Goal: Task Accomplishment & Management: Use online tool/utility

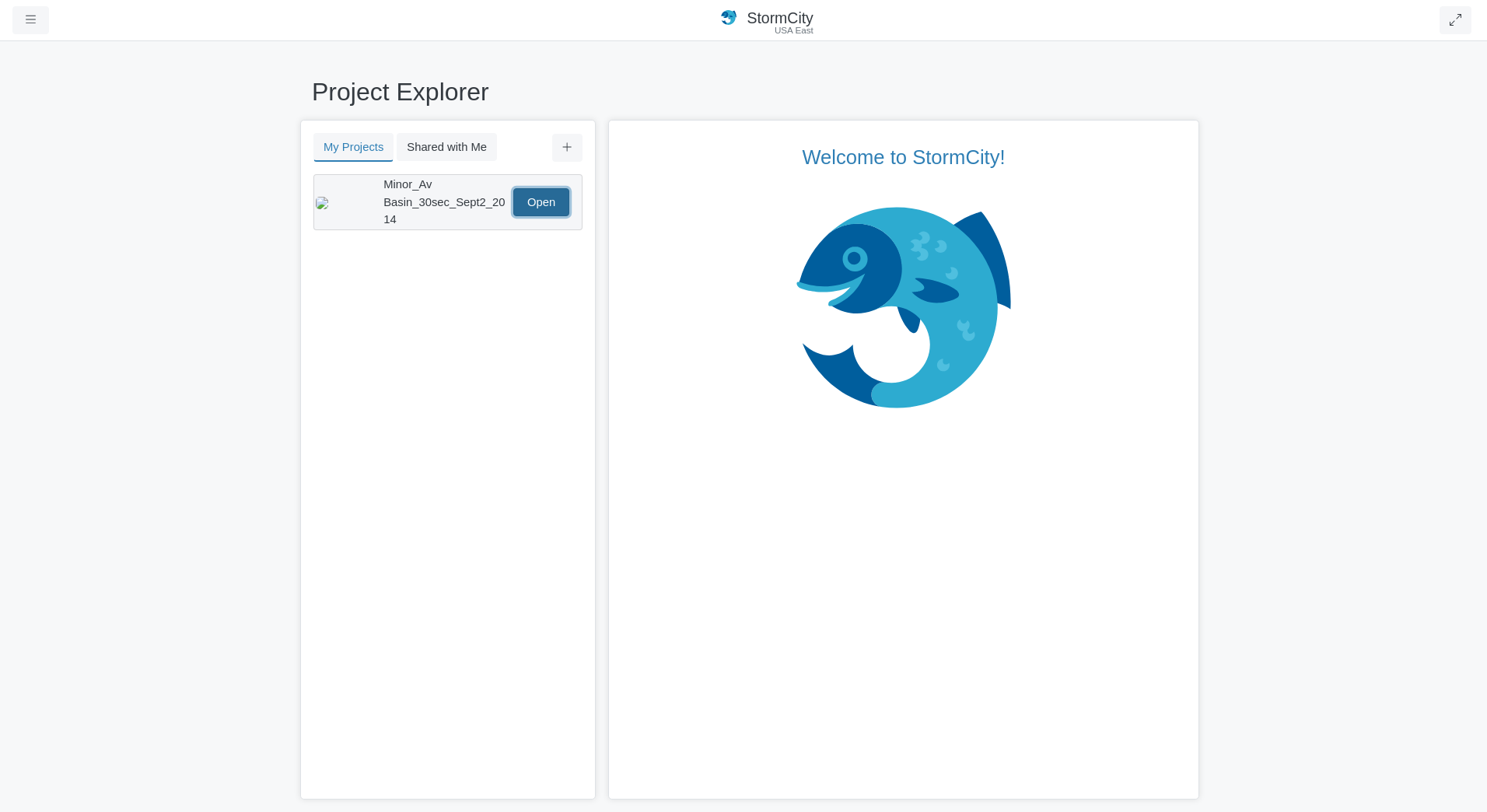
click at [536, 196] on link "Open" at bounding box center [541, 202] width 56 height 28
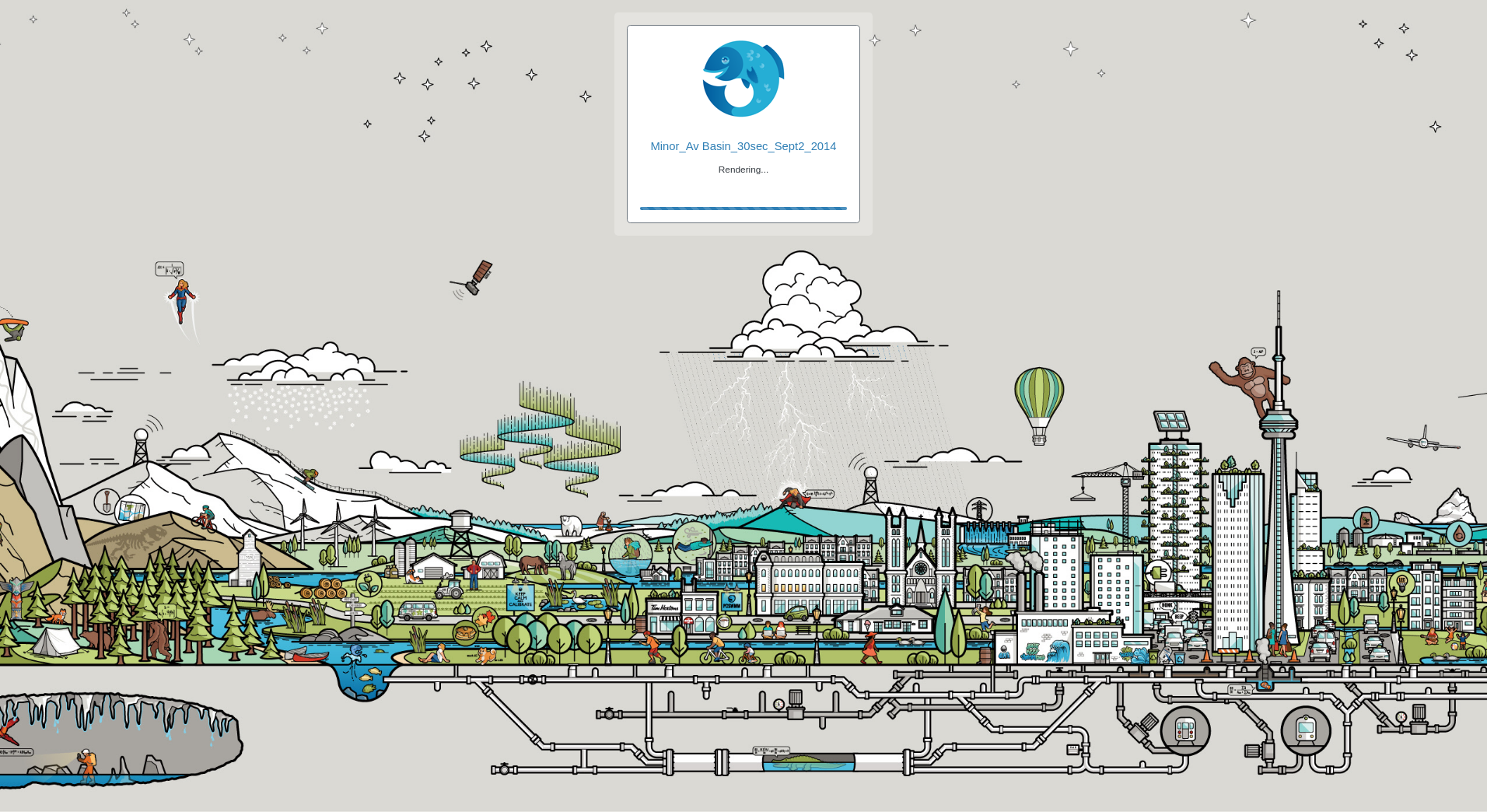
checkbox input "true"
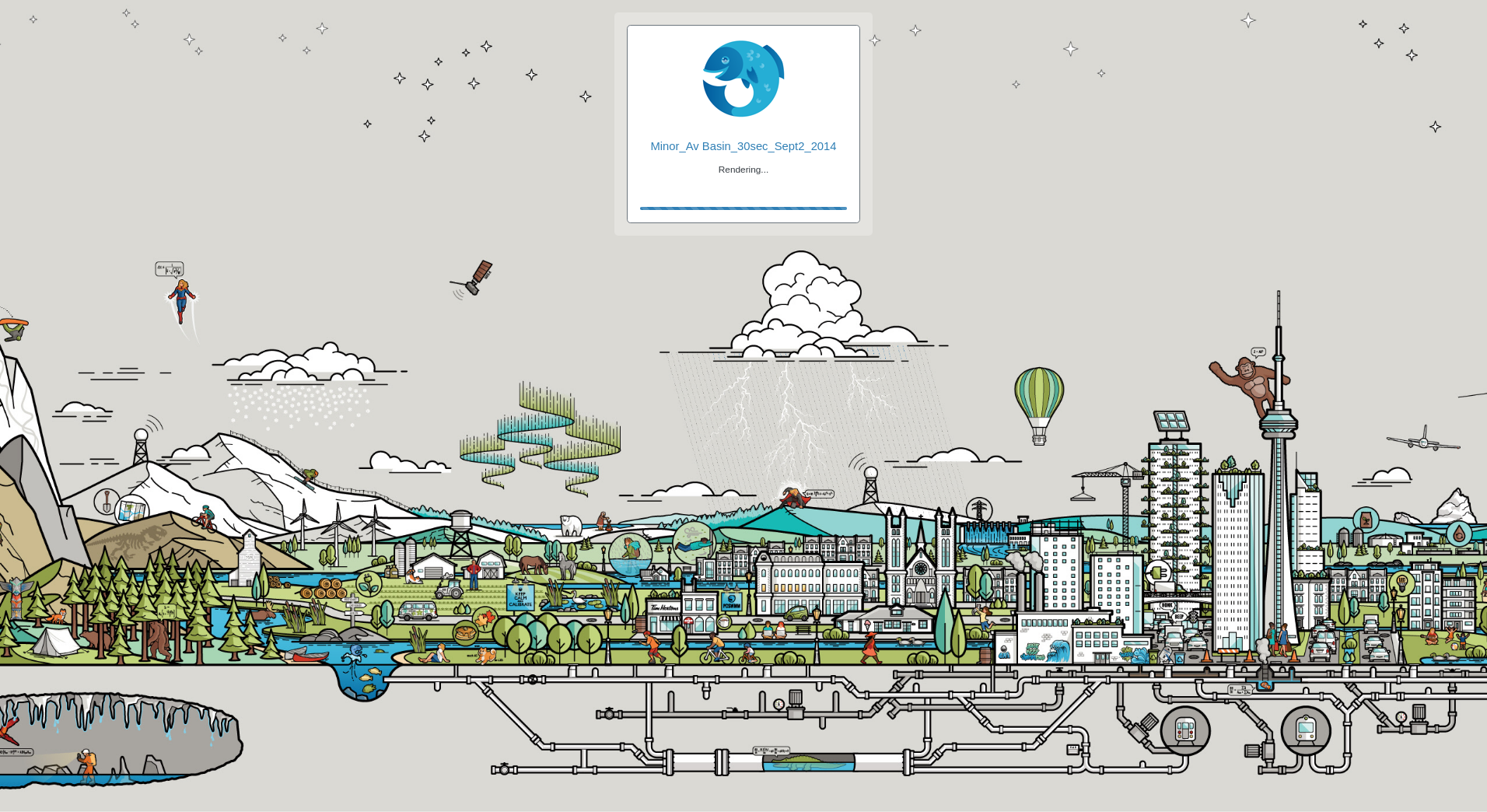
checkbox input "true"
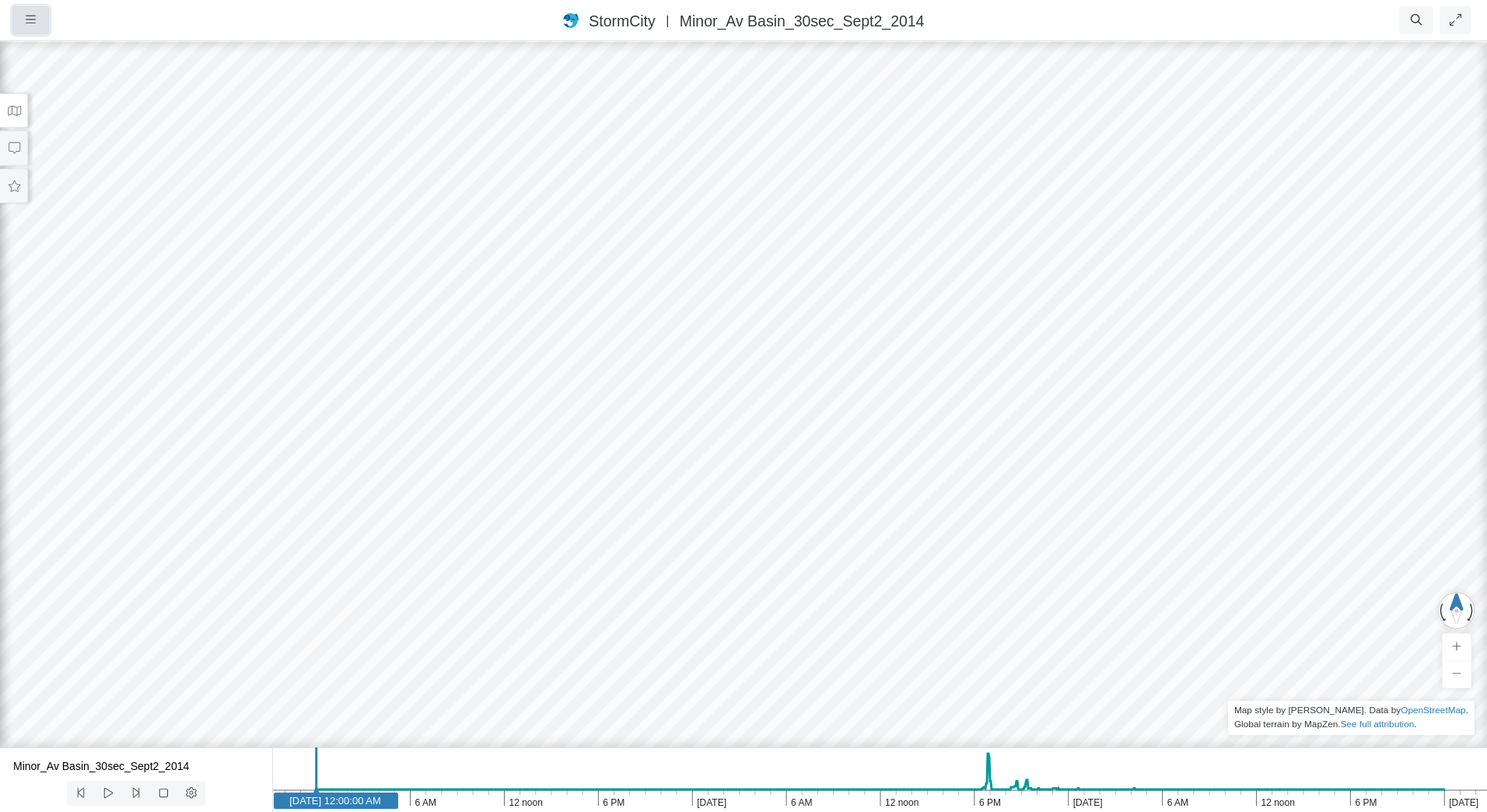
click at [32, 24] on icon "button" at bounding box center [31, 20] width 10 height 11
click at [32, 24] on icon "button" at bounding box center [31, 20] width 10 height 8
click at [14, 103] on button at bounding box center [14, 111] width 28 height 35
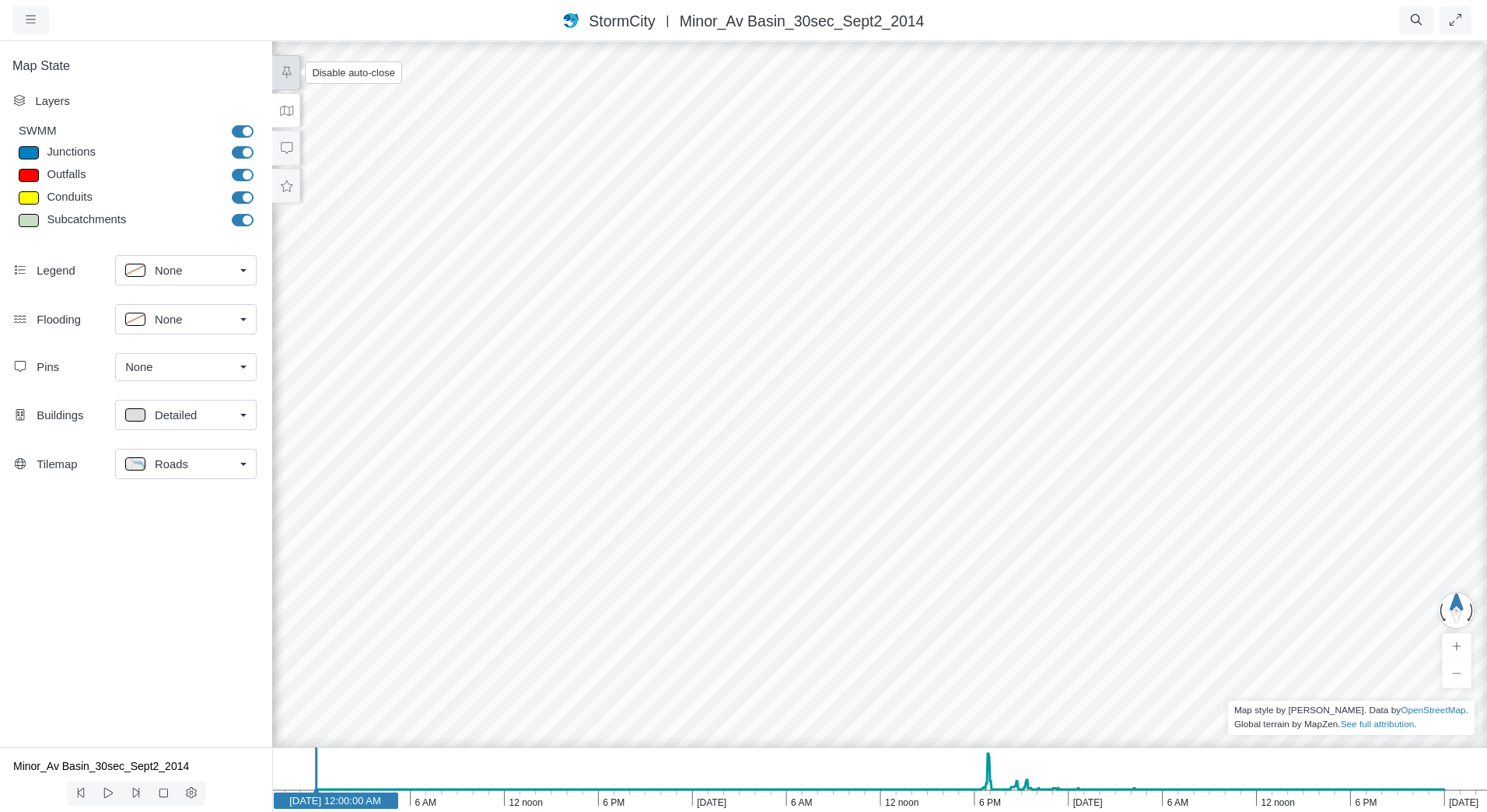
click at [290, 72] on icon at bounding box center [286, 72] width 15 height 11
click at [290, 74] on icon at bounding box center [286, 72] width 15 height 11
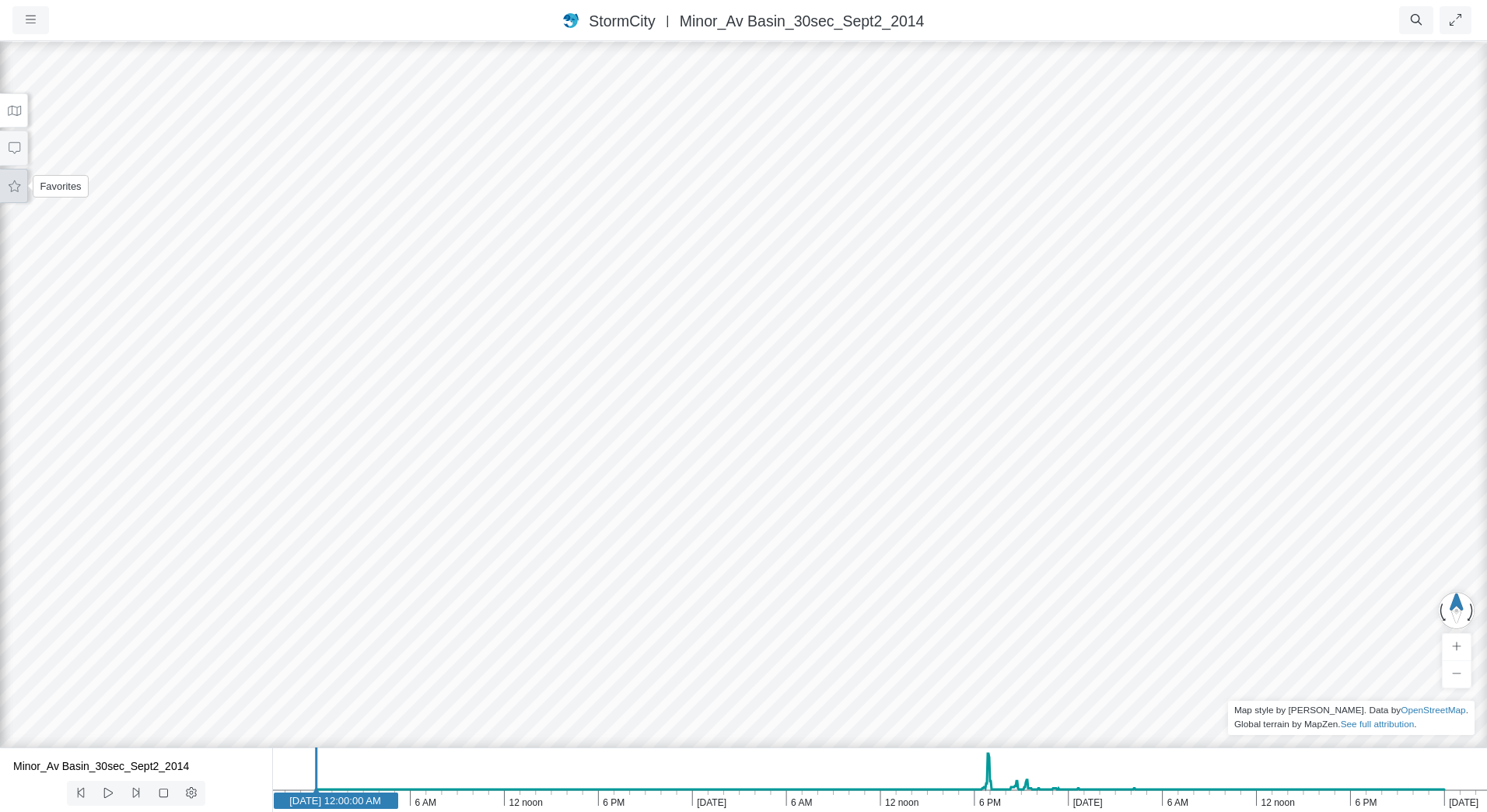
click at [7, 181] on icon at bounding box center [15, 186] width 15 height 11
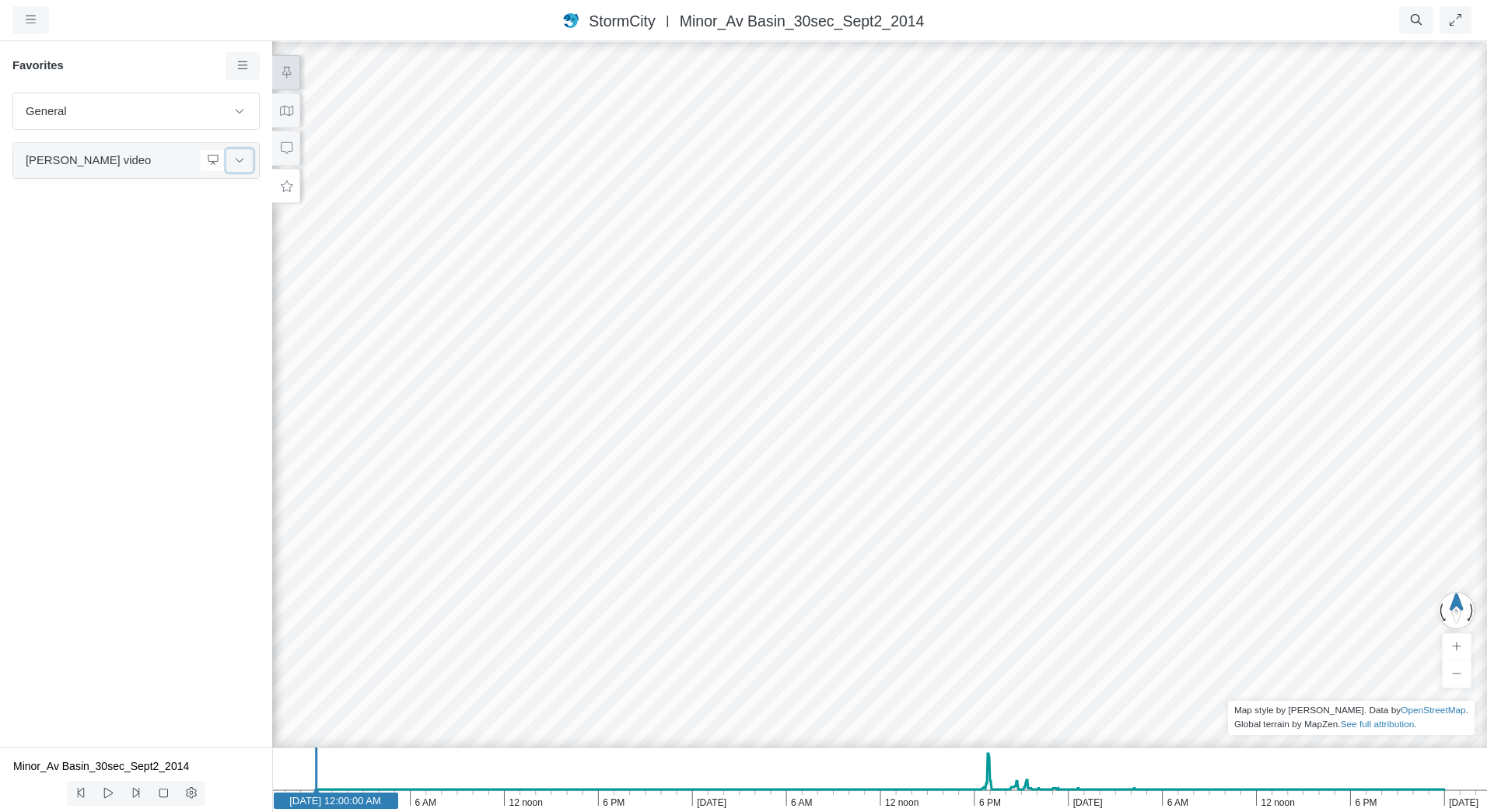
click at [244, 161] on icon at bounding box center [239, 159] width 12 height 10
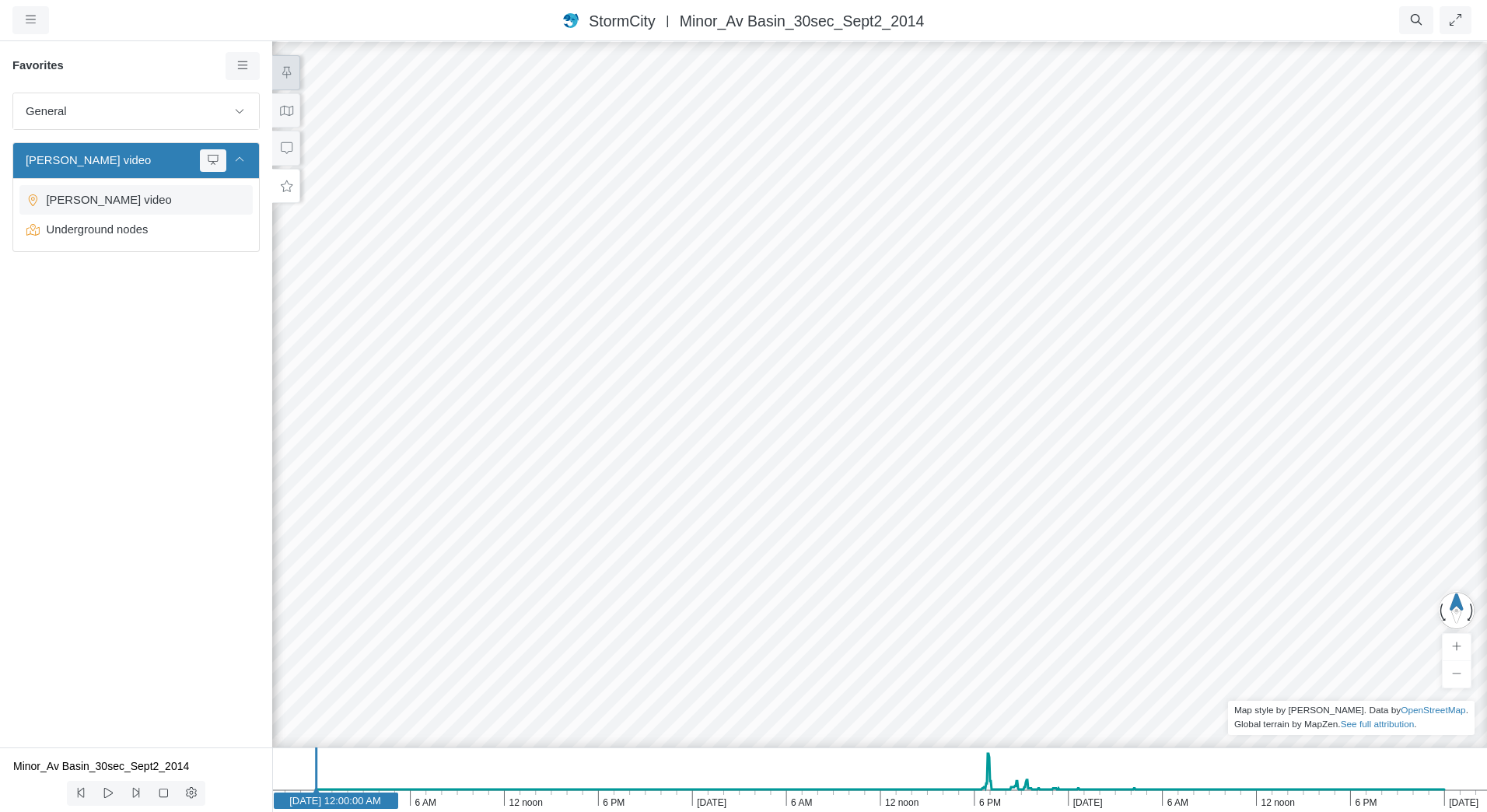
click at [120, 201] on span "Tracy's video" at bounding box center [138, 199] width 195 height 17
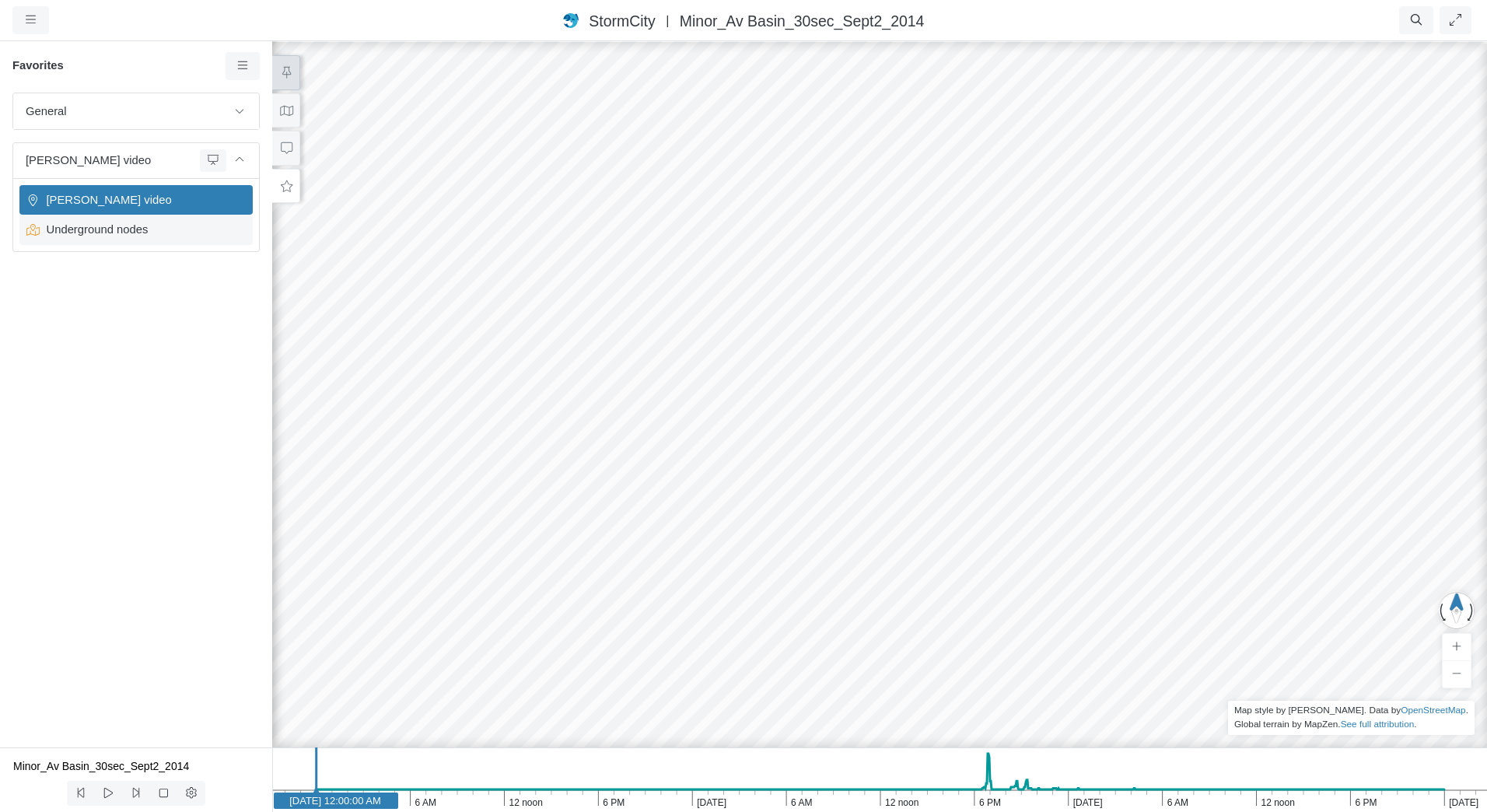
click at [119, 226] on span "Underground nodes" at bounding box center [138, 229] width 195 height 17
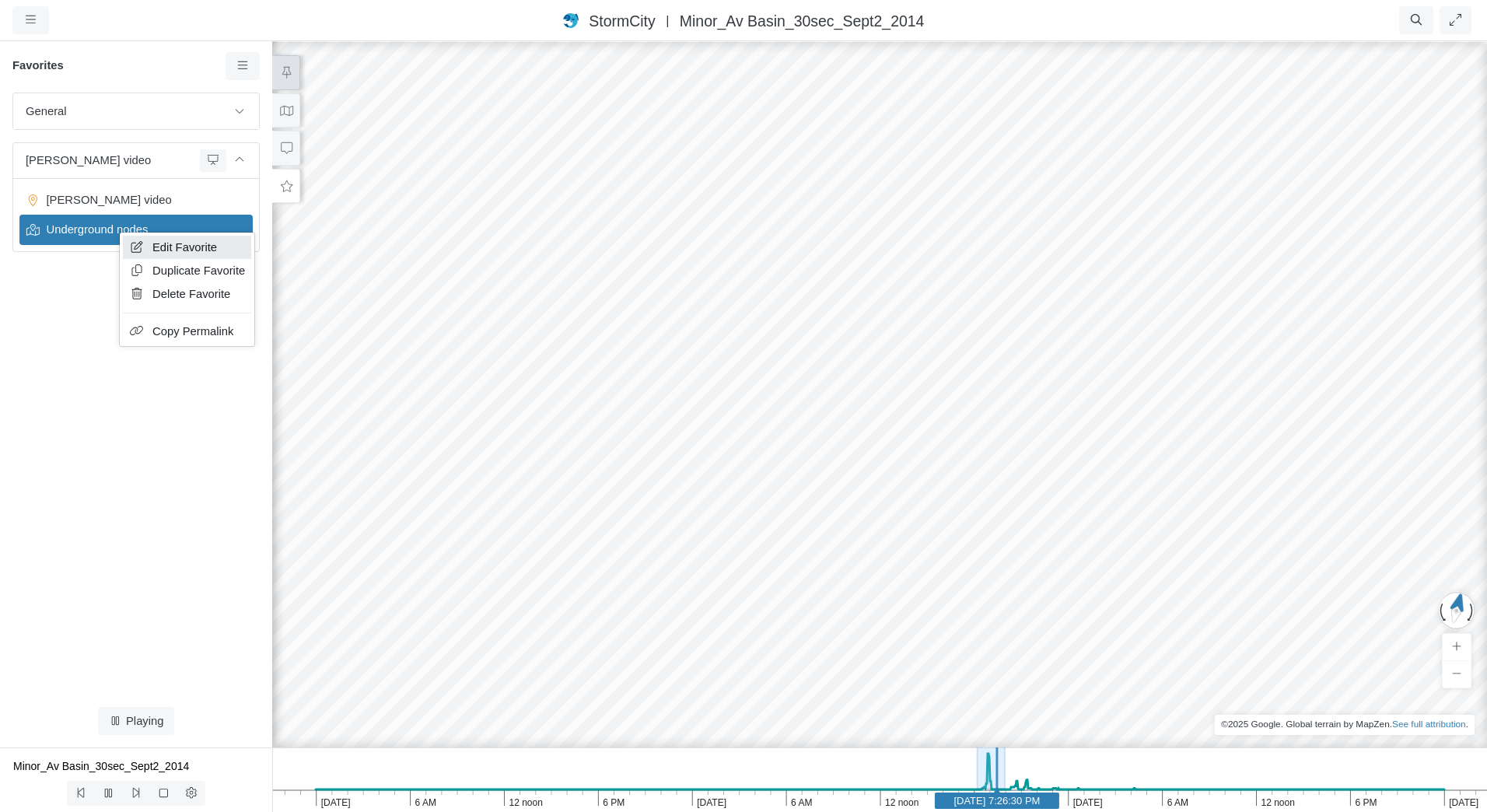
click at [146, 243] on link "Edit Favorite" at bounding box center [187, 247] width 129 height 24
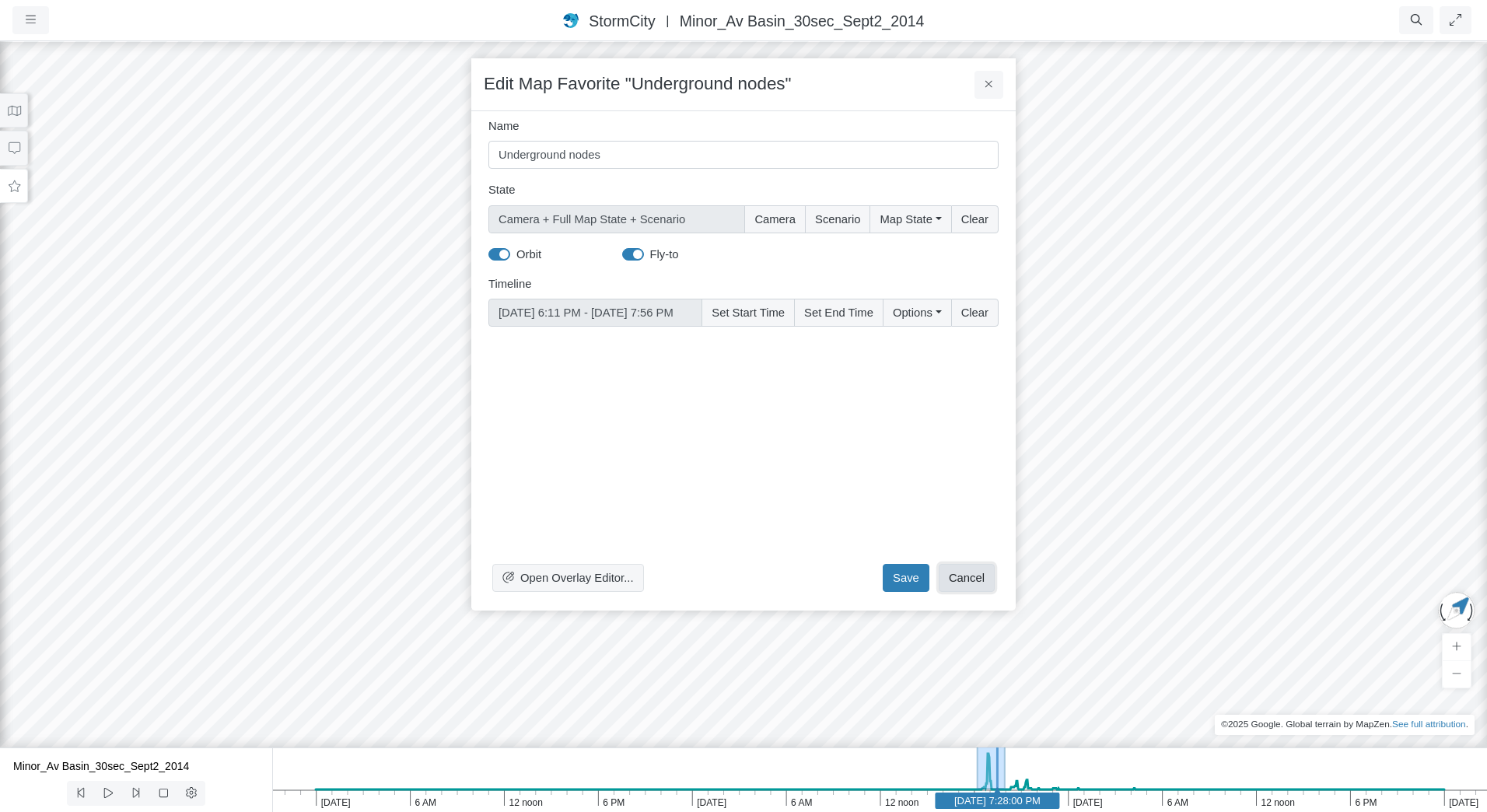
click at [973, 578] on button "Cancel" at bounding box center [967, 578] width 56 height 28
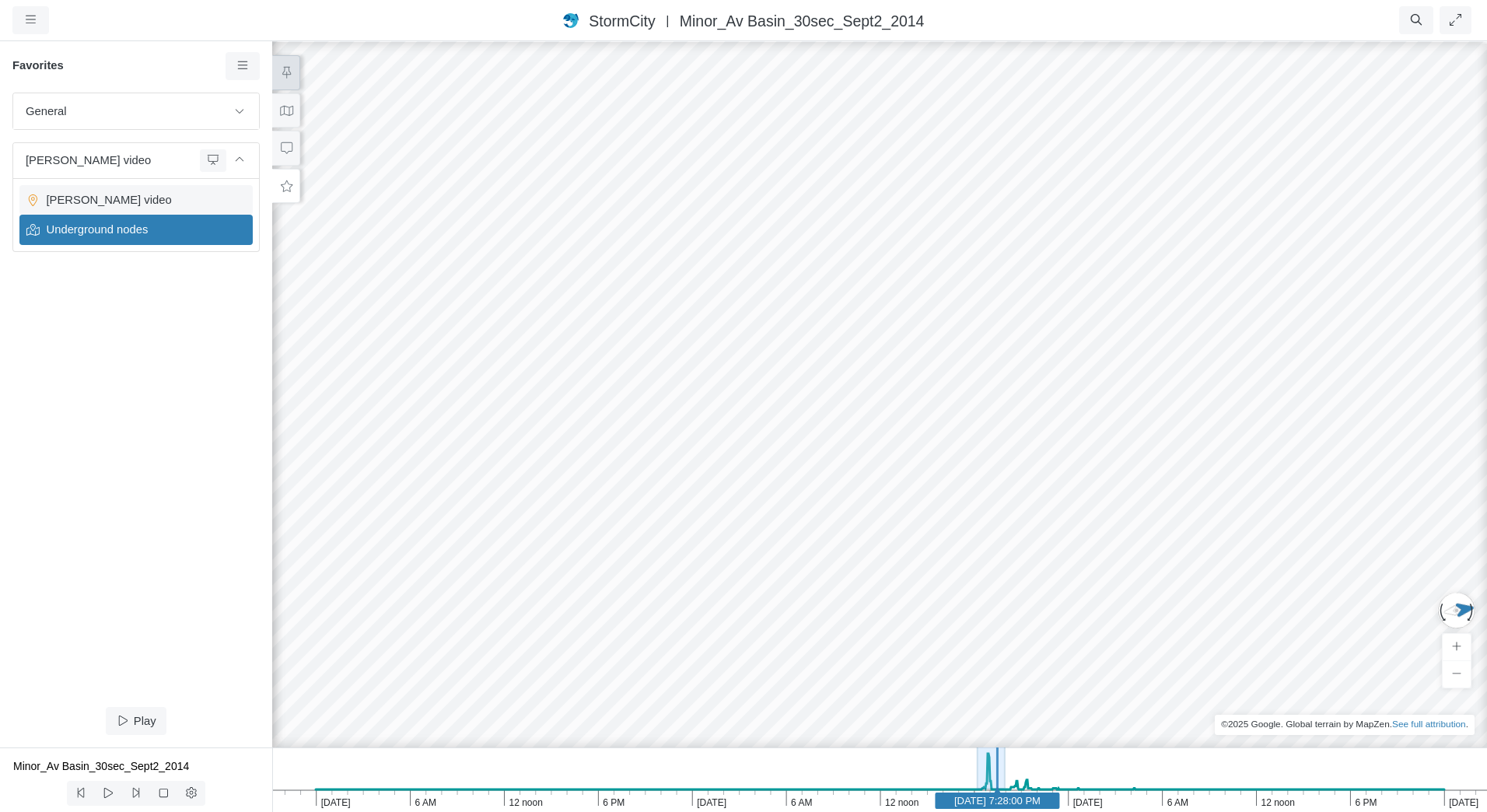
click at [159, 196] on span "Tracy's video" at bounding box center [138, 199] width 195 height 17
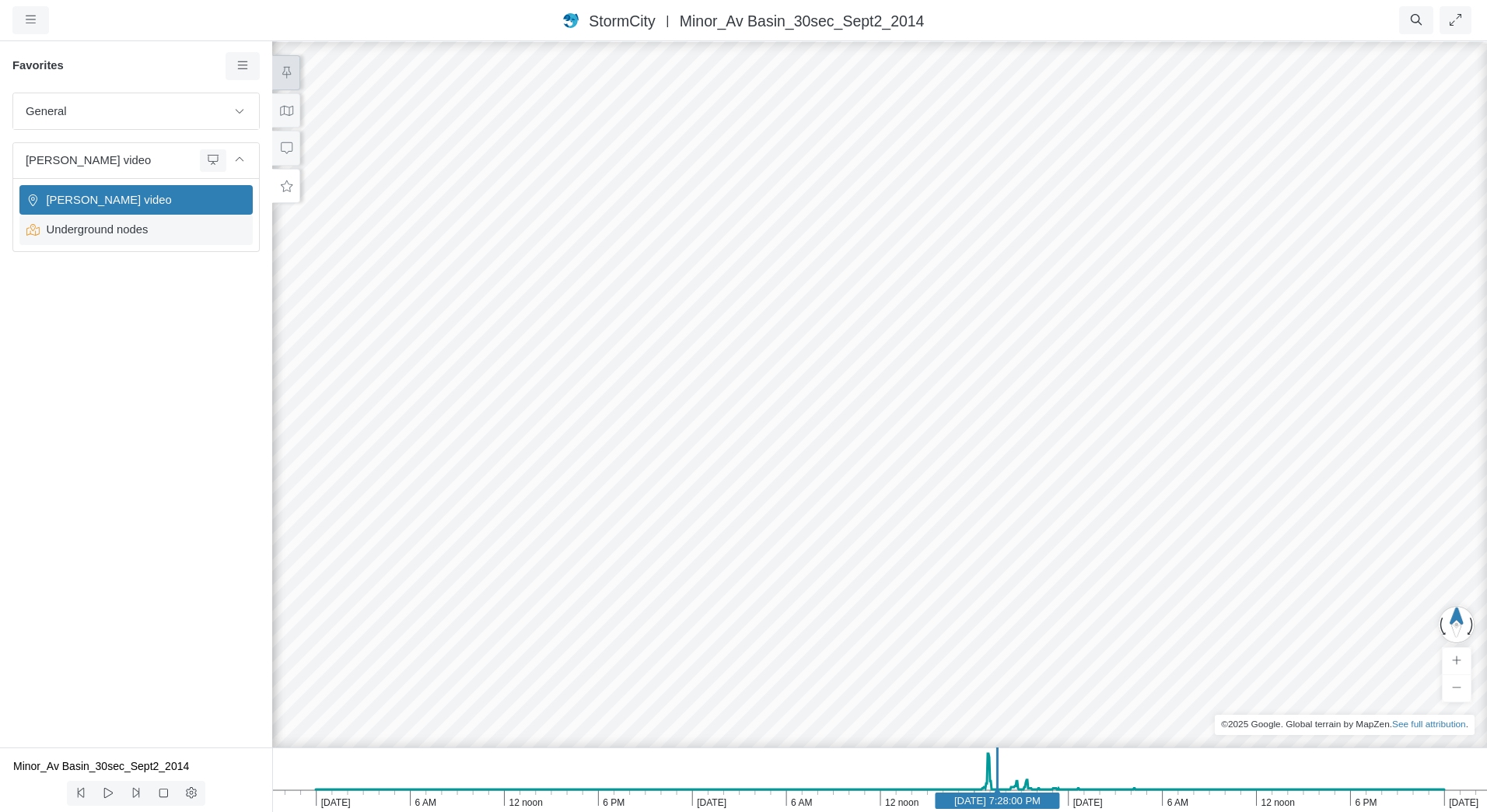
click at [160, 228] on span "Underground nodes" at bounding box center [138, 229] width 195 height 17
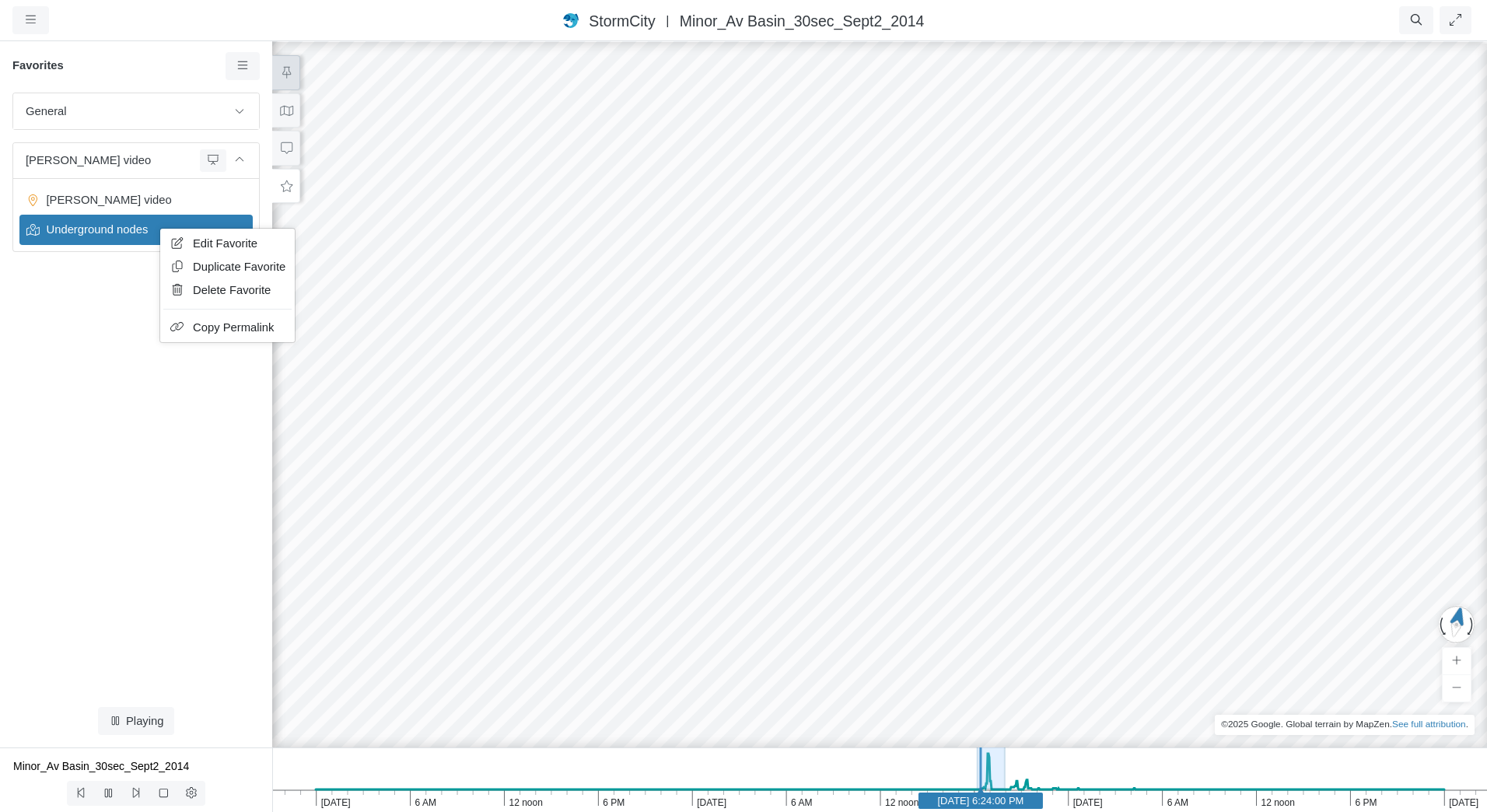
click at [101, 312] on div "General Default Map View Default Camera View Scenario Notes Tracy's video" at bounding box center [136, 393] width 273 height 601
click at [223, 241] on link "Edit Favorite" at bounding box center [265, 243] width 129 height 24
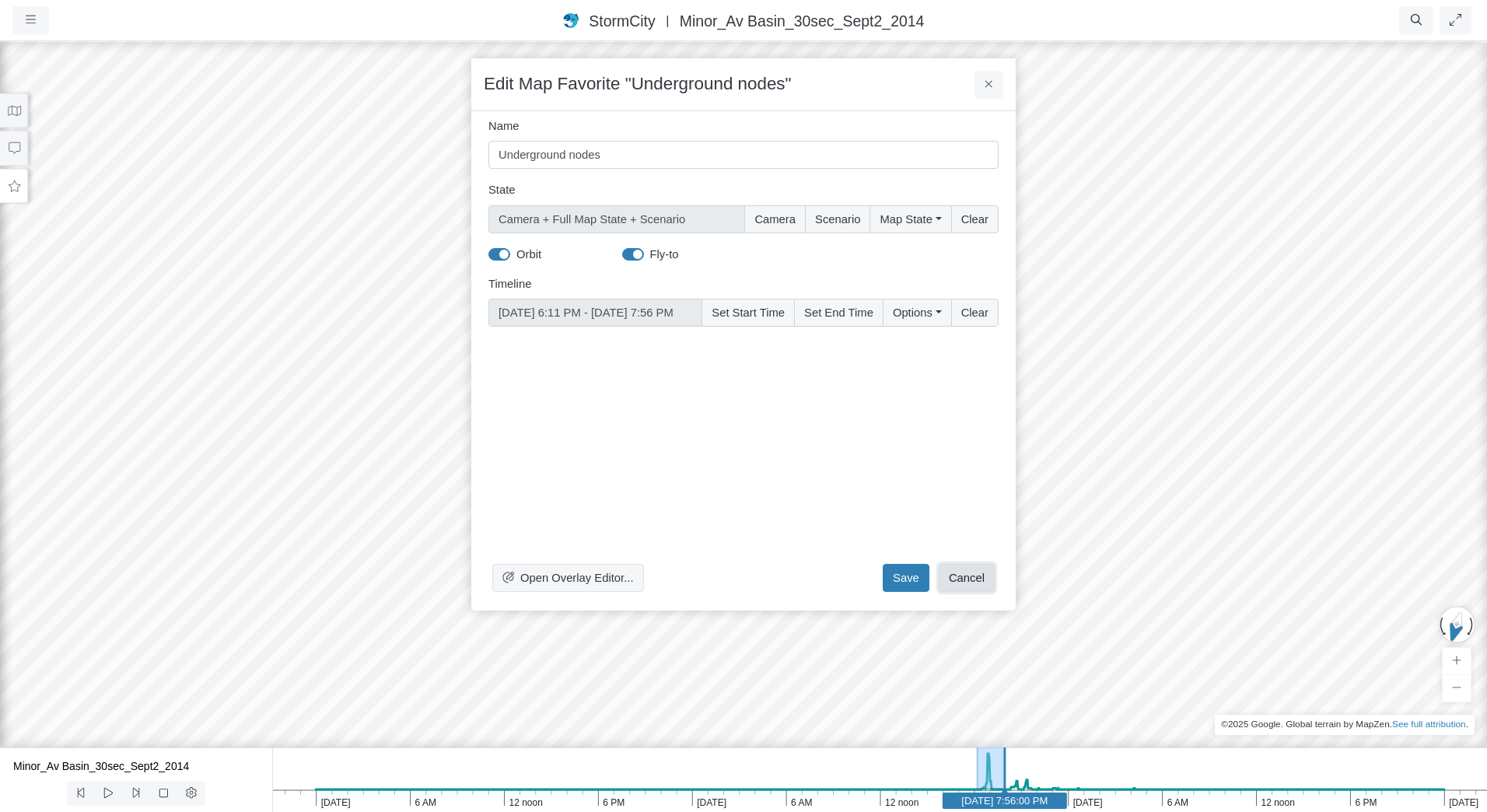
click at [971, 578] on button "Cancel" at bounding box center [967, 578] width 56 height 28
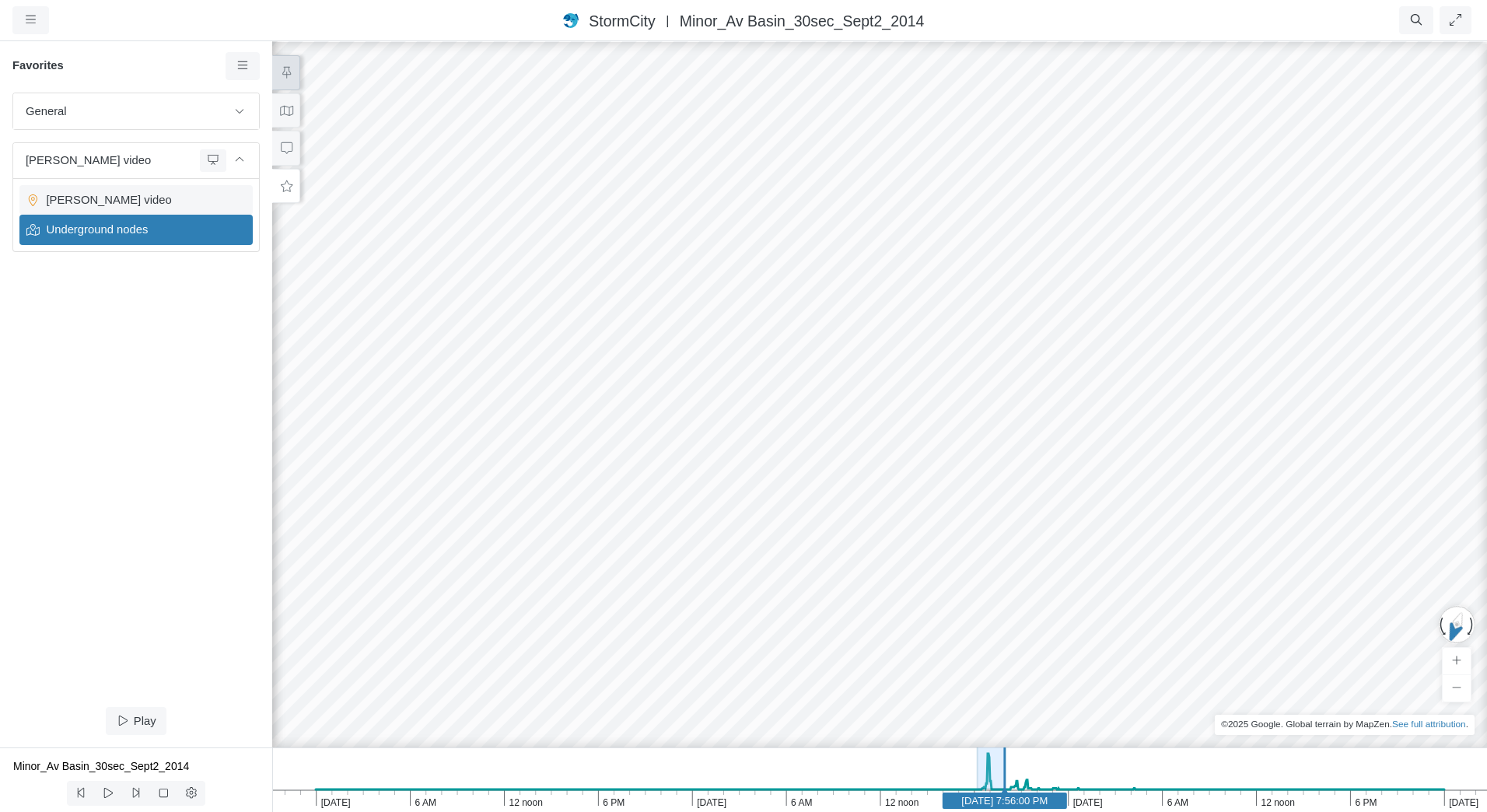
click at [185, 195] on span "Tracy's video" at bounding box center [138, 199] width 195 height 17
click at [185, 193] on span "Tracy's video" at bounding box center [138, 199] width 195 height 17
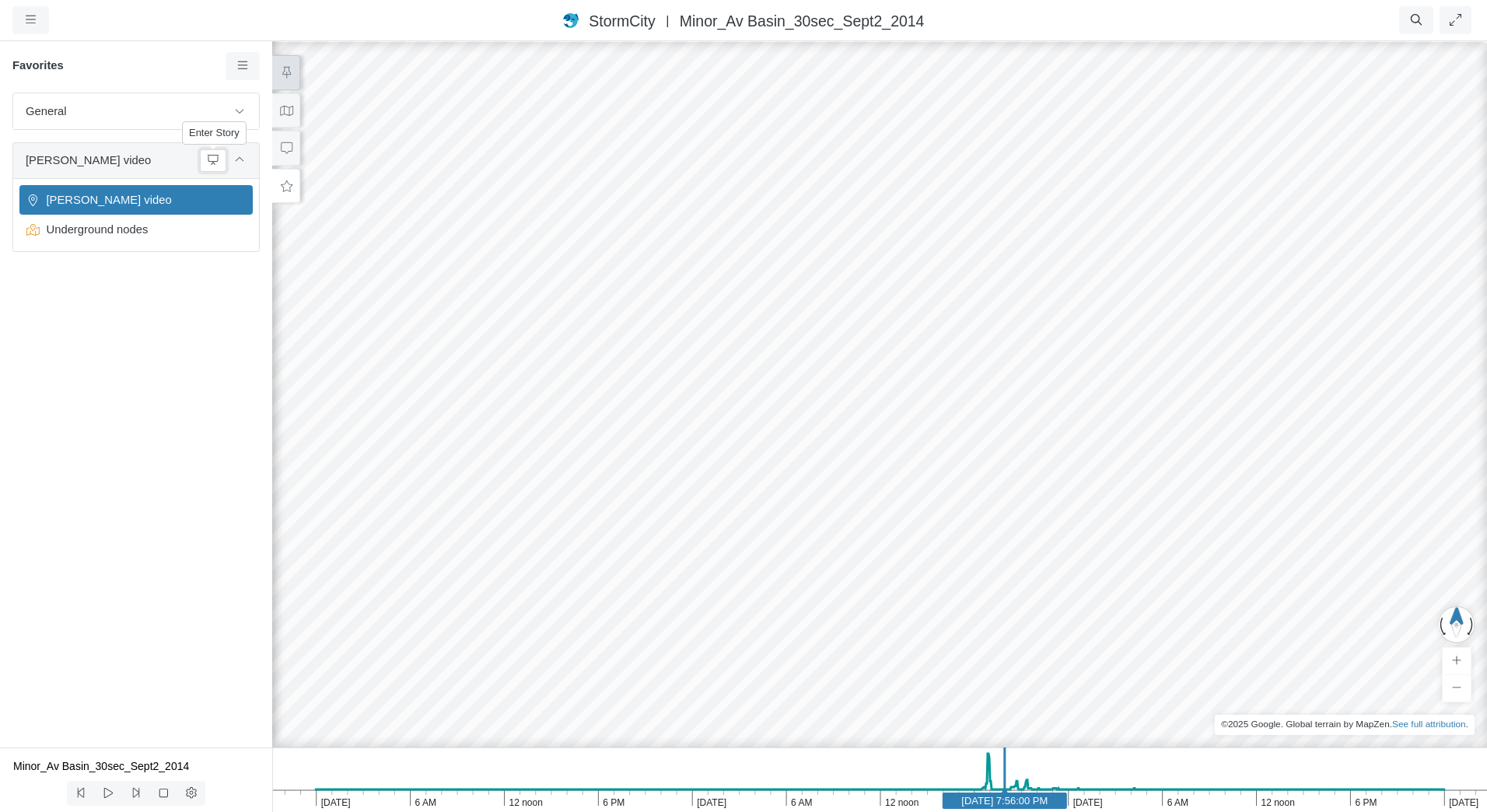
click at [207, 162] on icon at bounding box center [212, 159] width 12 height 10
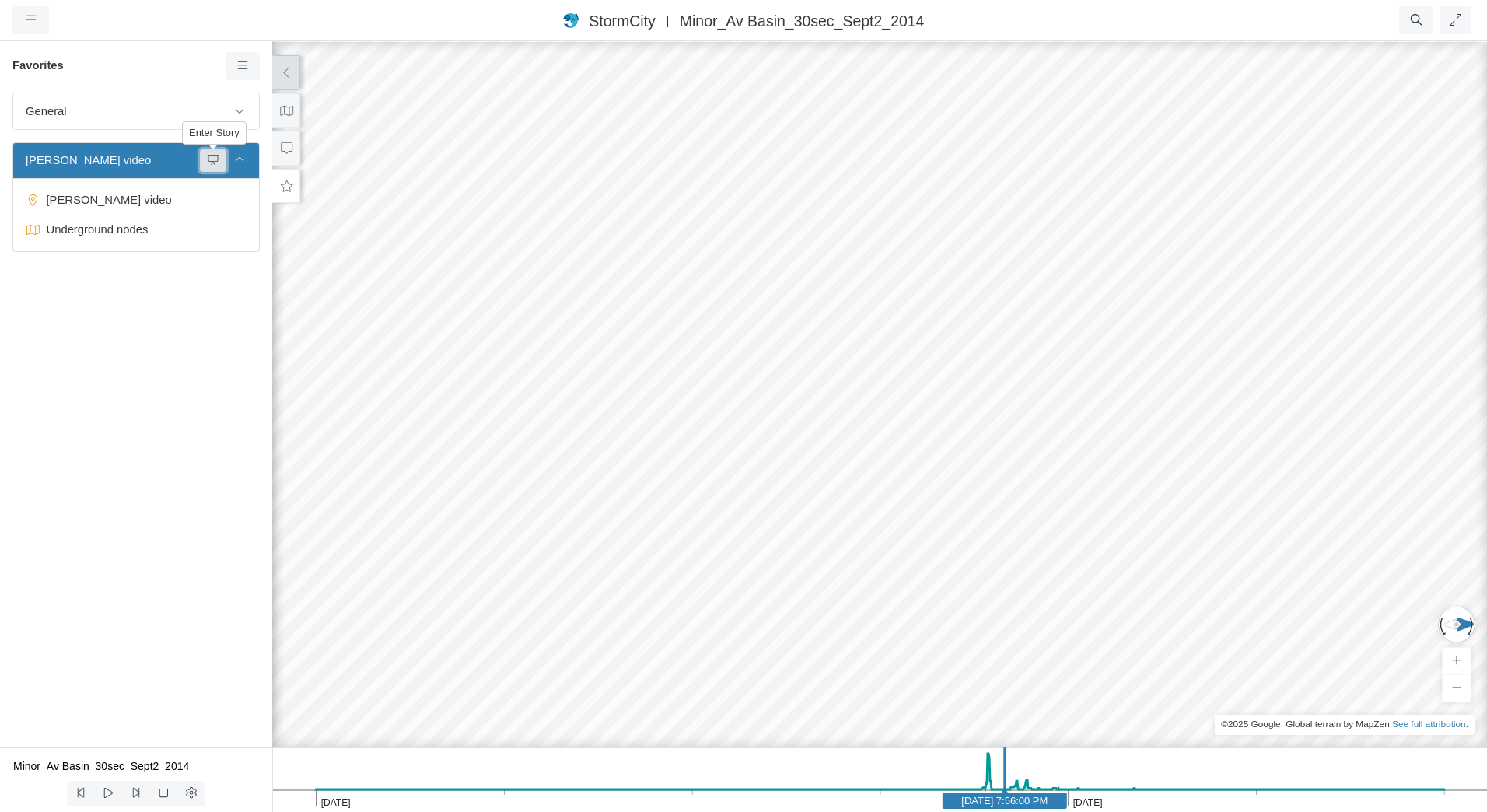
click at [204, 164] on button at bounding box center [213, 161] width 26 height 23
click at [210, 171] on button at bounding box center [213, 161] width 26 height 23
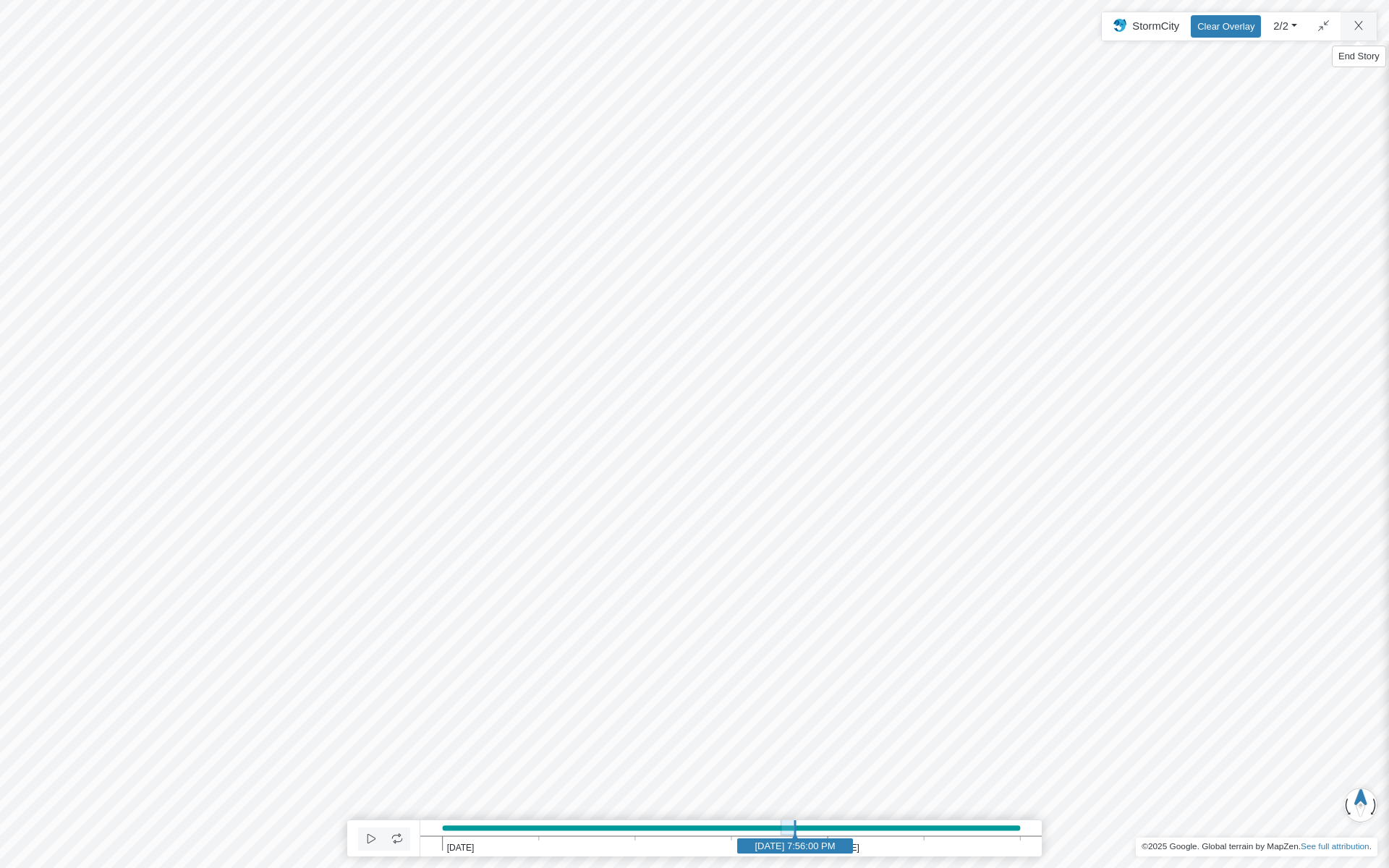
click at [1349, 0] on html "Version 1.25.10835 8/19/2025, 5:00:00 PM Critical Infrastructure Chemical Comme…" at bounding box center [694, 0] width 1389 height 0
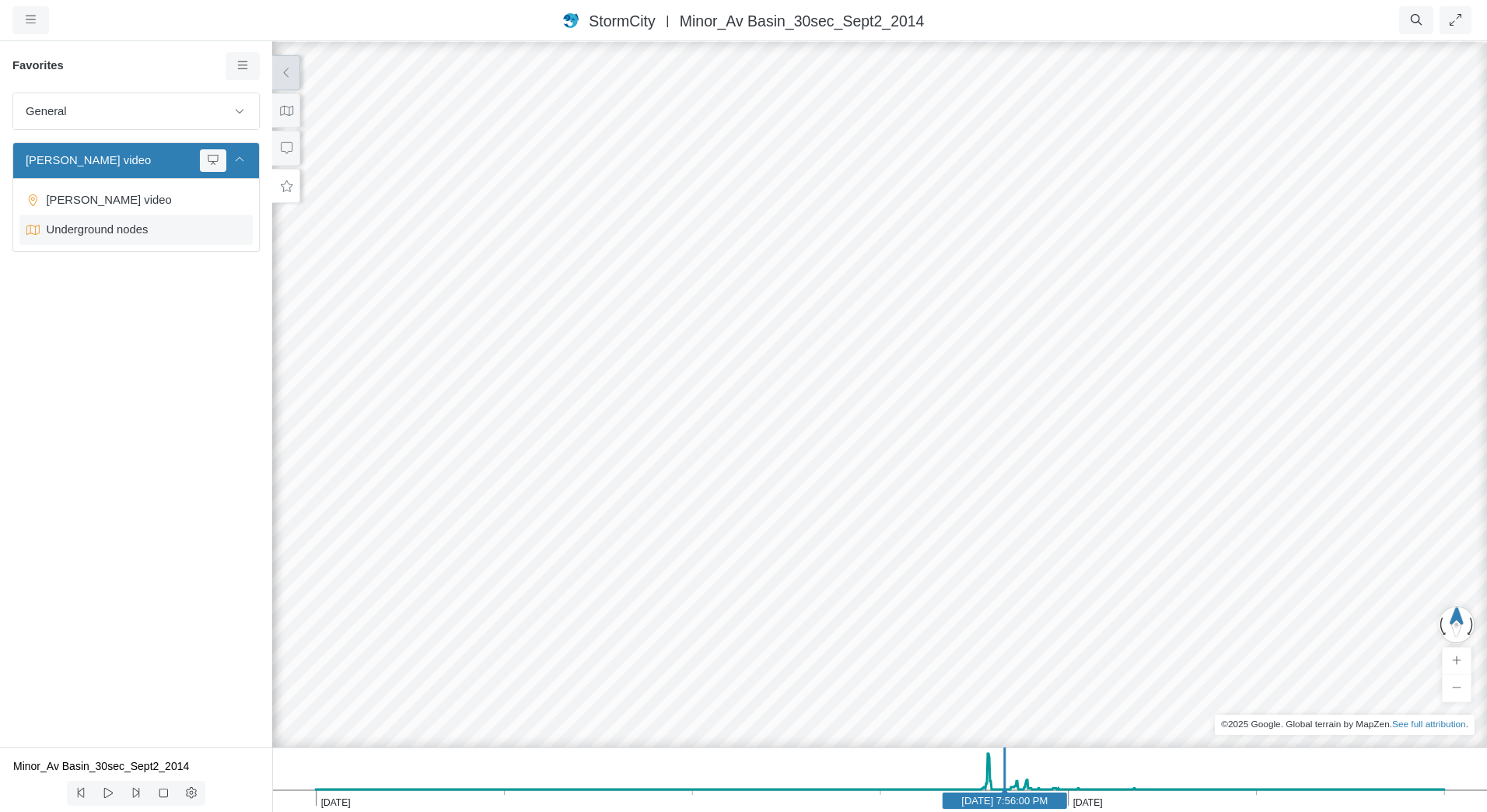
click at [129, 223] on span "Underground nodes" at bounding box center [138, 229] width 195 height 17
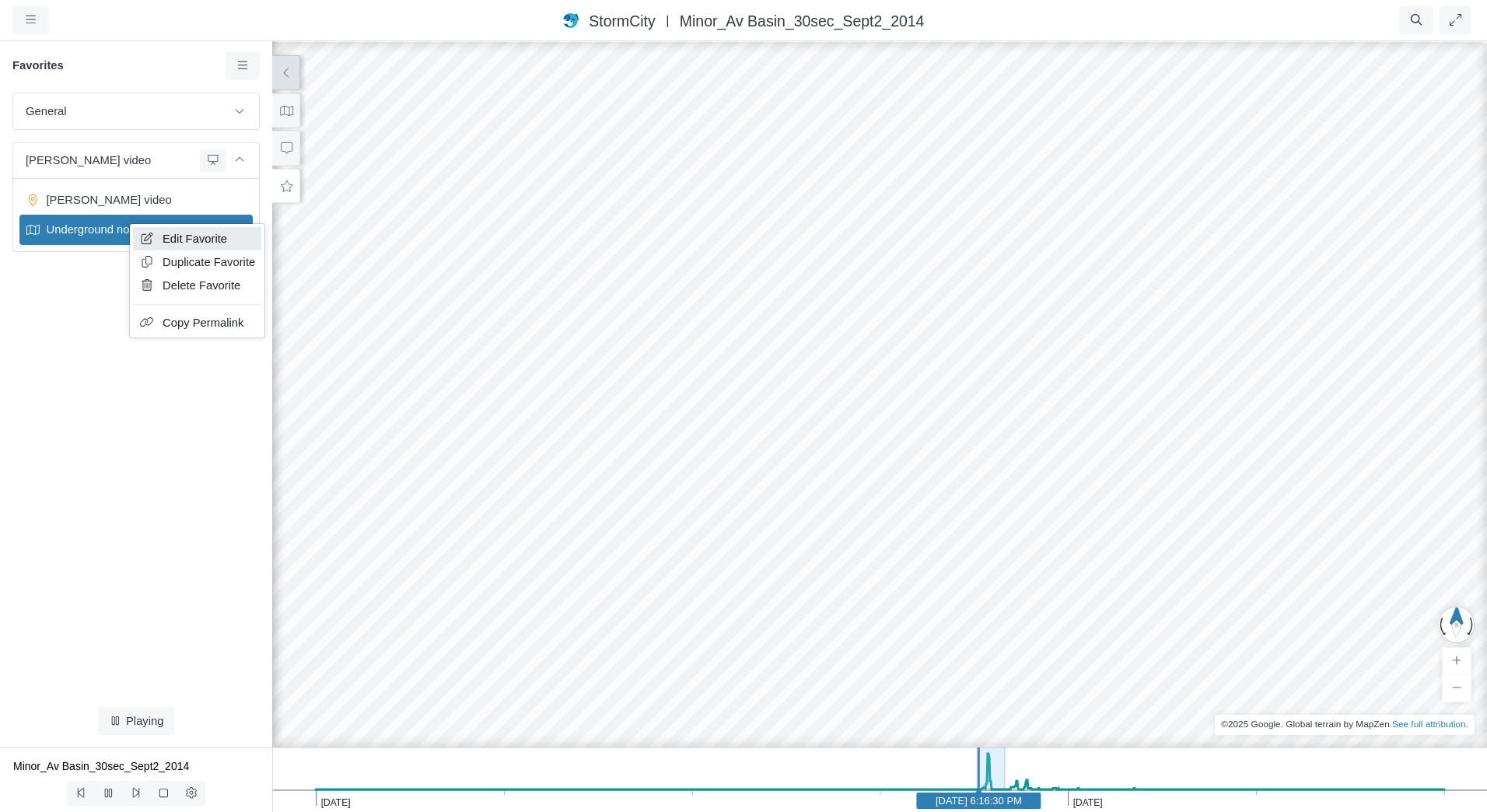
click at [149, 232] on link "Edit Favorite" at bounding box center [197, 238] width 129 height 24
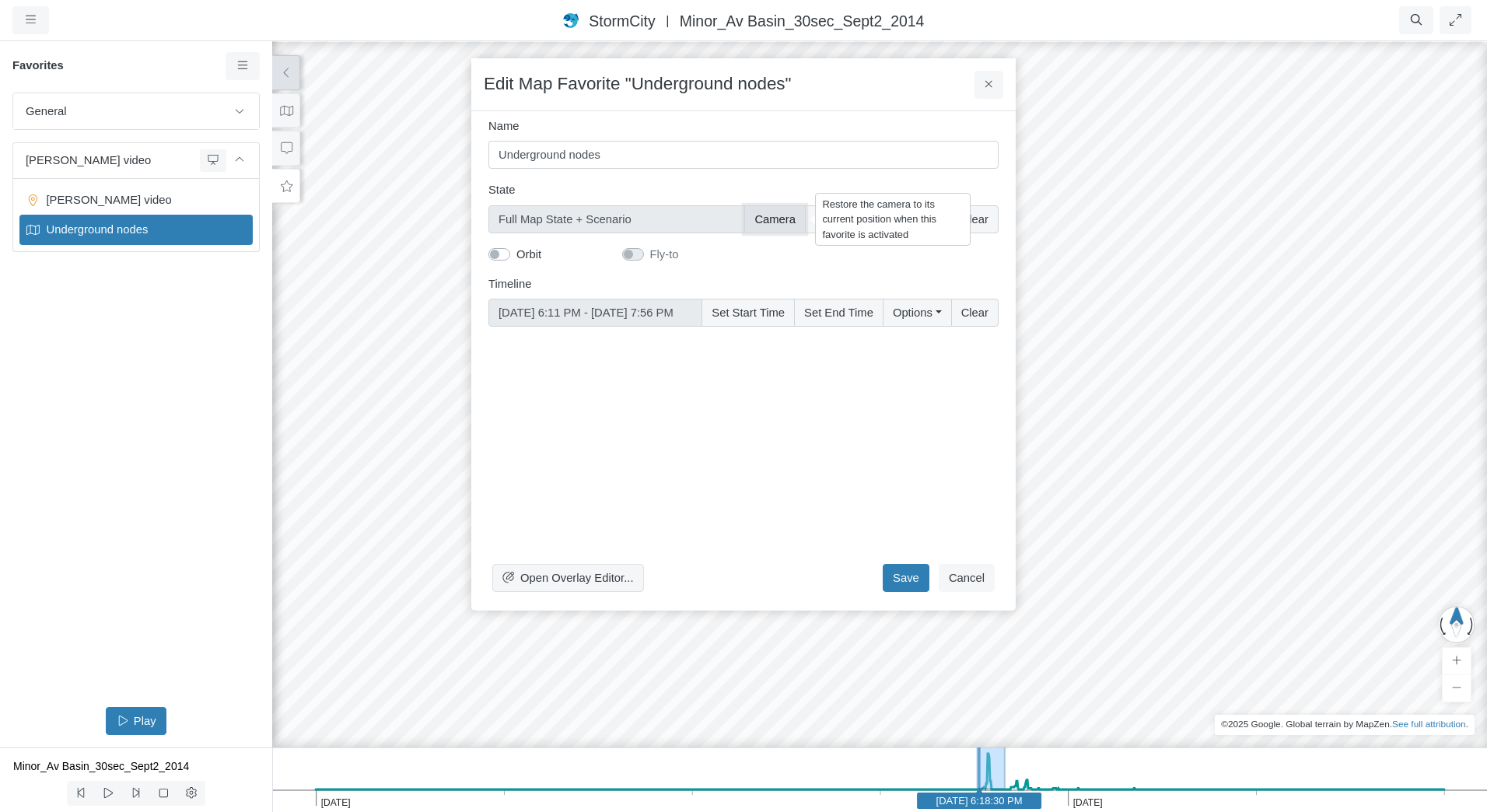
click at [771, 220] on button "Camera" at bounding box center [776, 219] width 62 height 28
type input "Camera + Full Map State + Scenario"
click at [650, 251] on label "Fly-to" at bounding box center [664, 254] width 28 height 17
click at [635, 251] on input "Fly-to" at bounding box center [628, 253] width 12 height 15
checkbox input "false"
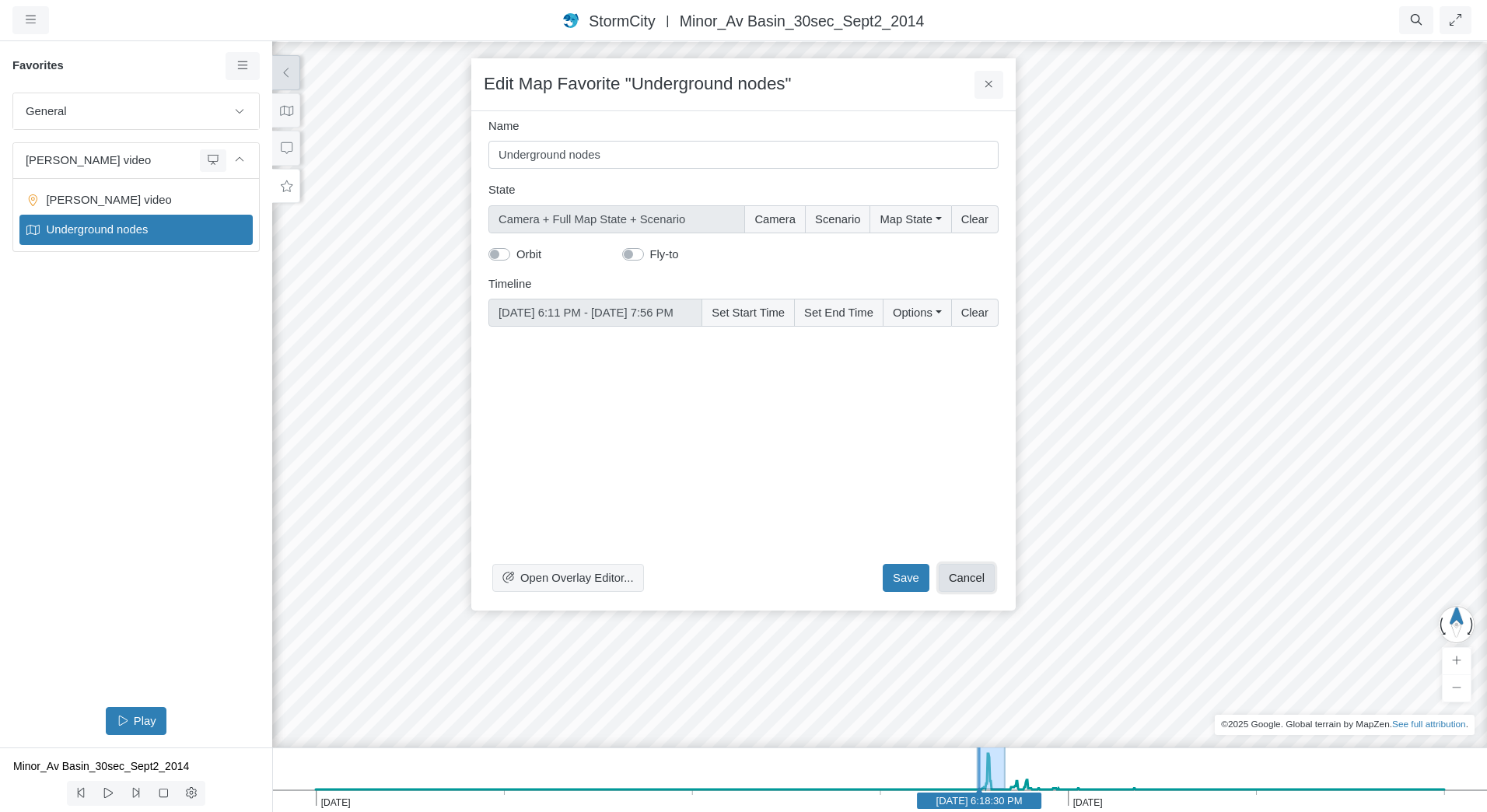
click at [954, 574] on button "Cancel" at bounding box center [967, 578] width 56 height 28
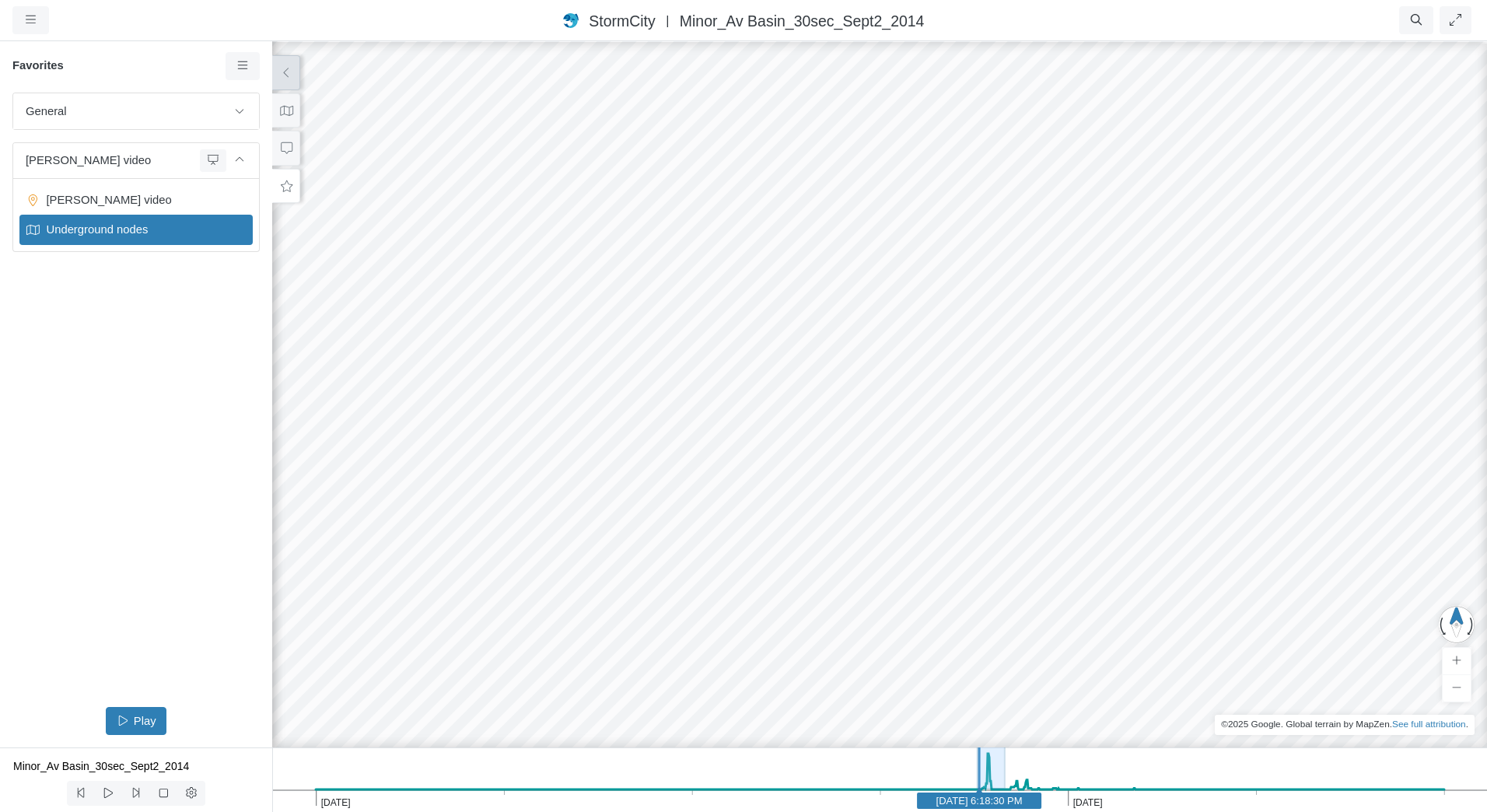
drag, startPoint x: 884, startPoint y: 430, endPoint x: 890, endPoint y: 423, distance: 9.2
click at [890, 423] on div at bounding box center [879, 426] width 1487 height 772
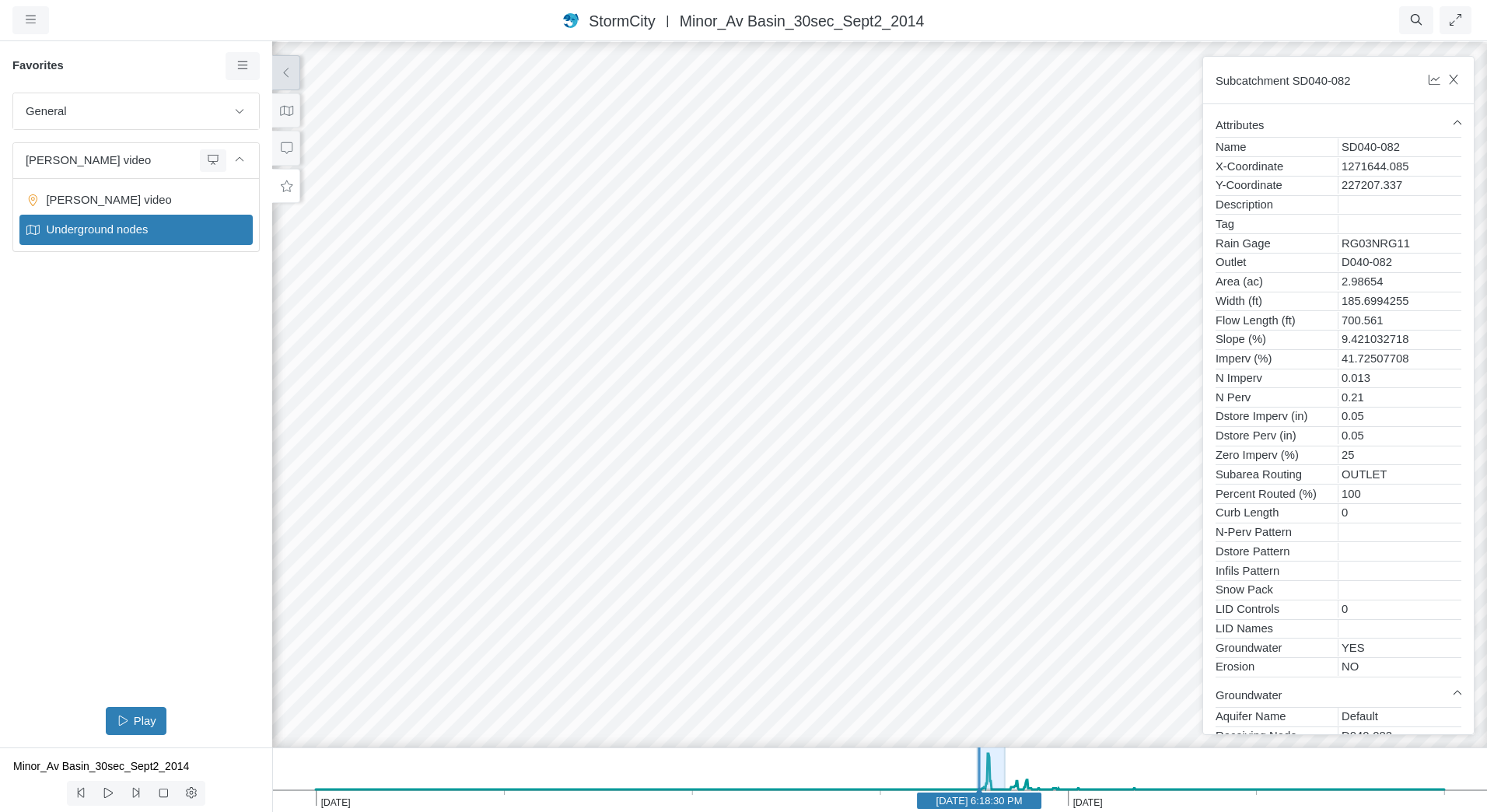
click at [822, 393] on div at bounding box center [879, 426] width 1487 height 772
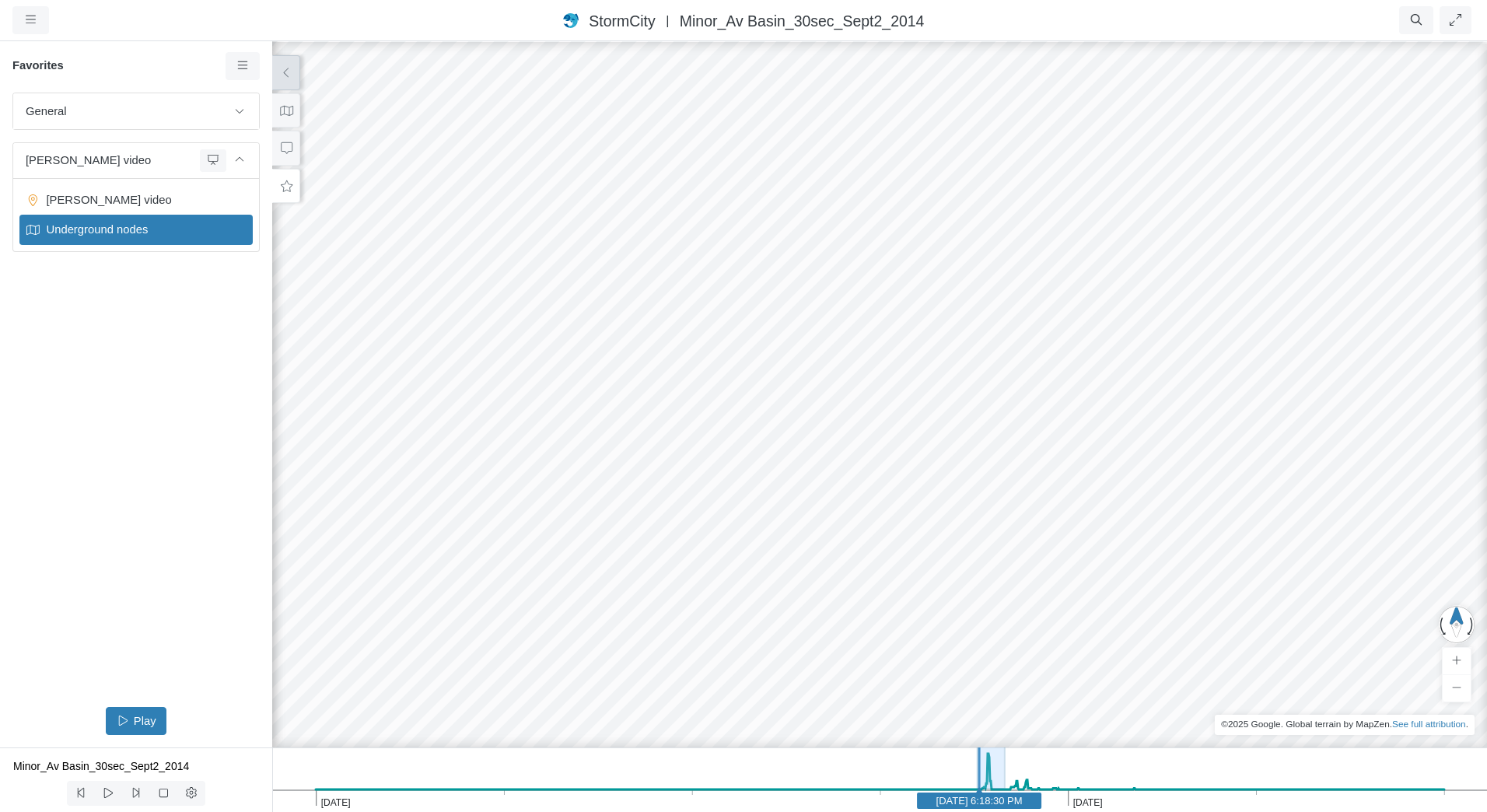
drag, startPoint x: 892, startPoint y: 417, endPoint x: 888, endPoint y: 289, distance: 128.1
drag, startPoint x: 827, startPoint y: 428, endPoint x: 870, endPoint y: 450, distance: 48.3
click at [870, 450] on div at bounding box center [879, 426] width 1487 height 772
drag, startPoint x: 870, startPoint y: 450, endPoint x: 1153, endPoint y: 338, distance: 304.4
drag, startPoint x: 799, startPoint y: 448, endPoint x: 1128, endPoint y: 546, distance: 343.3
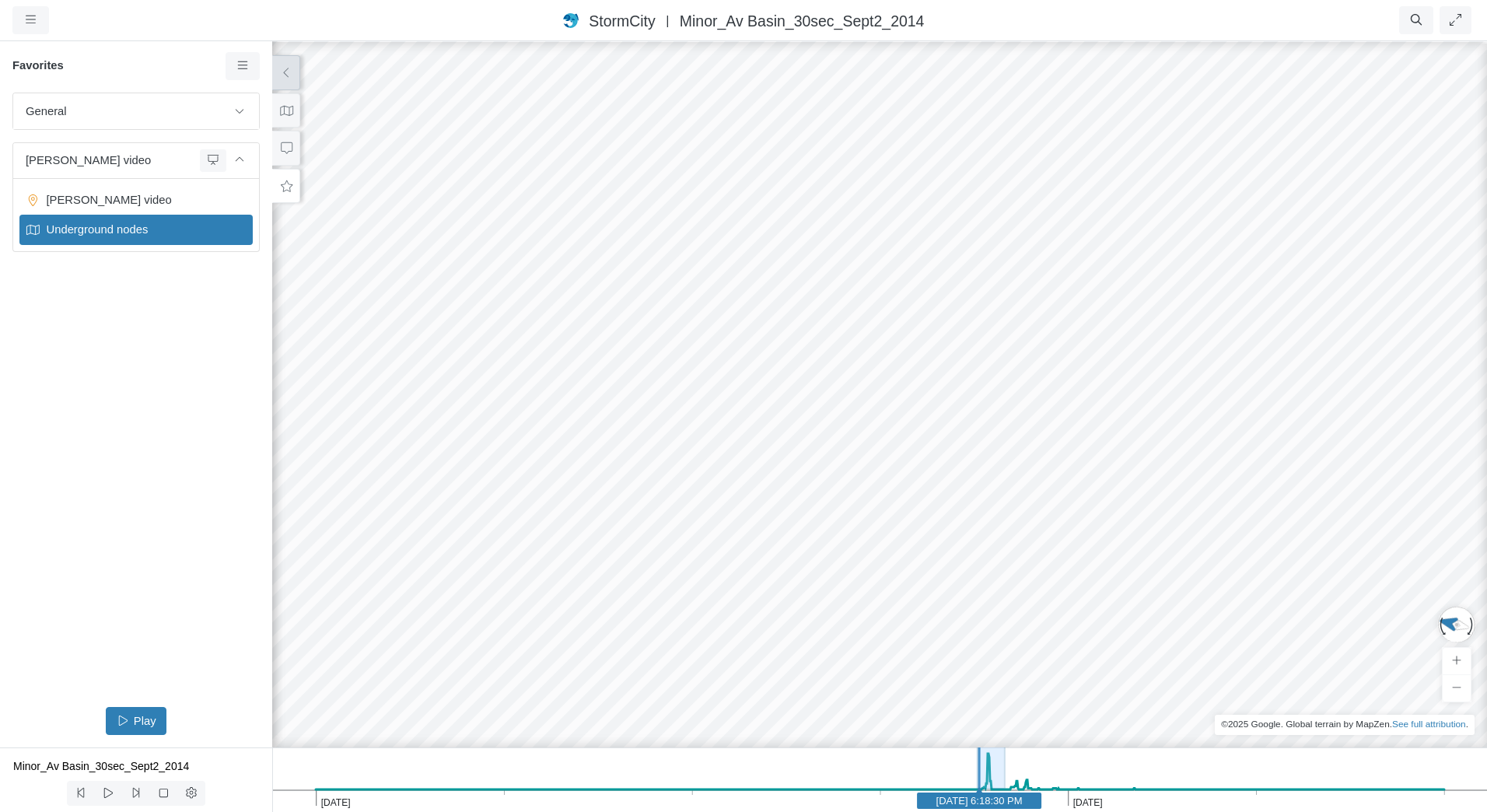
drag, startPoint x: 702, startPoint y: 402, endPoint x: 919, endPoint y: 636, distance: 319.1
click at [919, 636] on div at bounding box center [879, 426] width 1487 height 772
click at [889, 551] on div at bounding box center [879, 426] width 1487 height 772
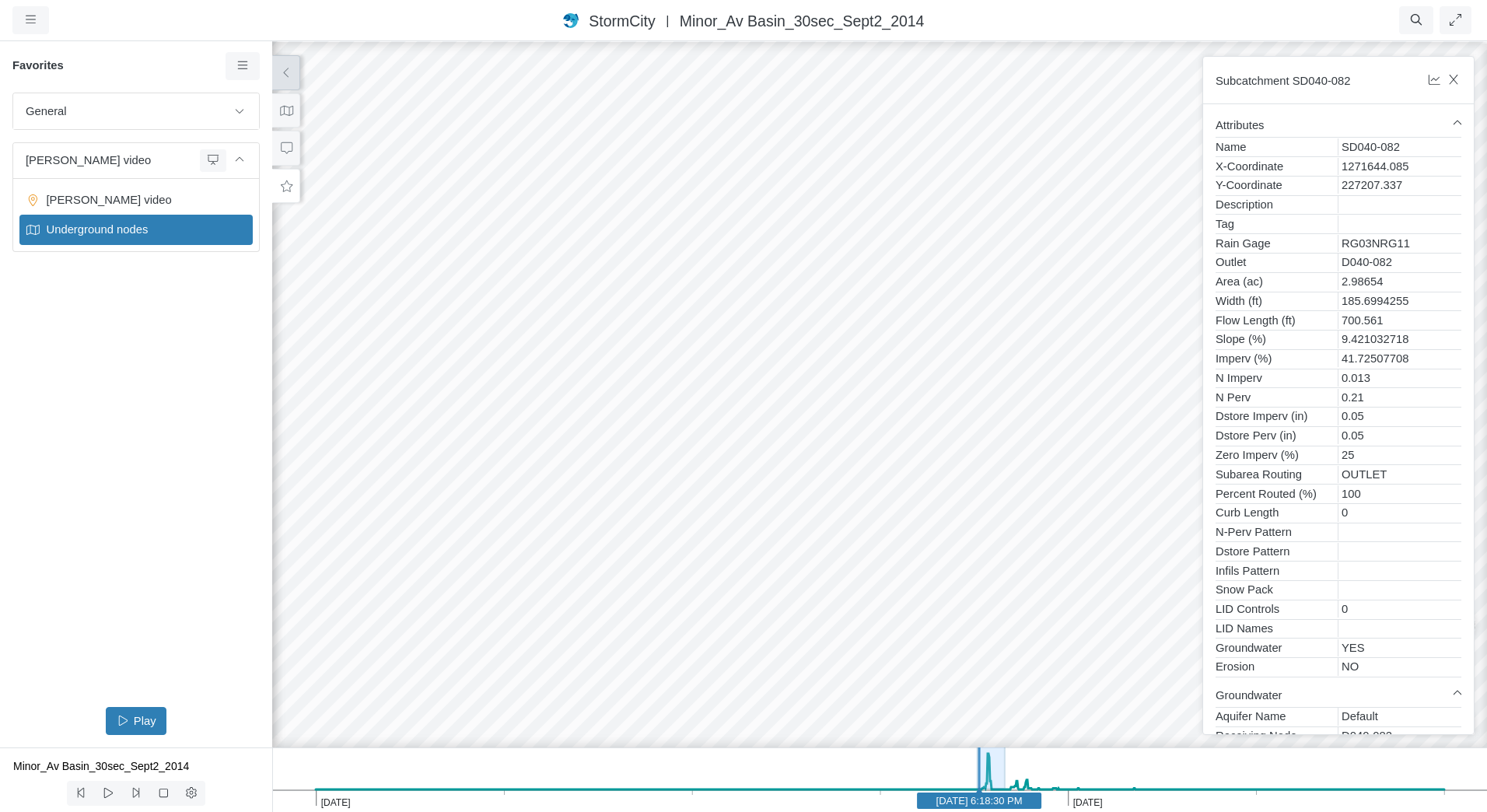
click at [686, 587] on div at bounding box center [879, 426] width 1487 height 772
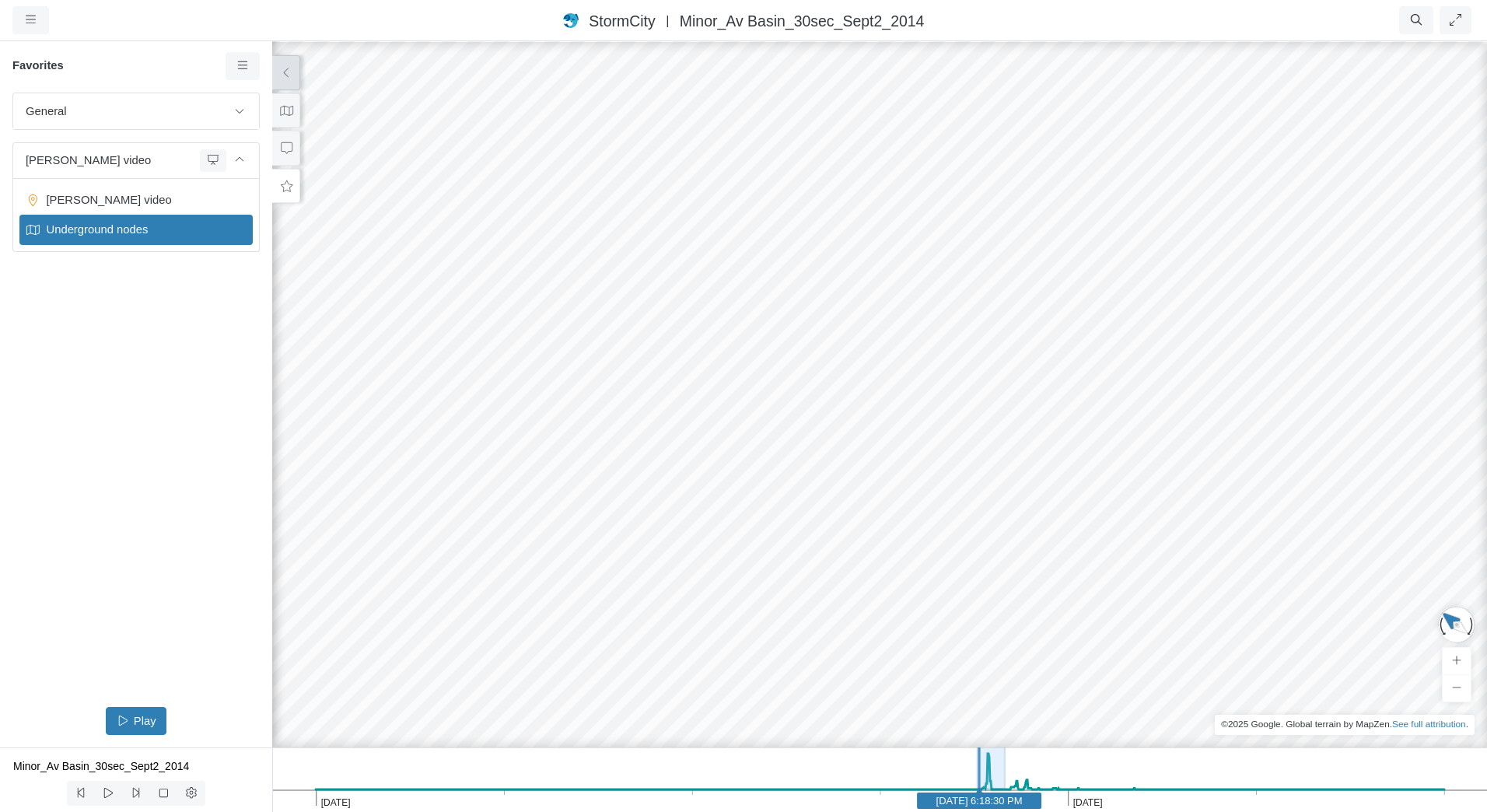
drag, startPoint x: 887, startPoint y: 548, endPoint x: 724, endPoint y: 518, distance: 165.7
drag, startPoint x: 812, startPoint y: 605, endPoint x: 798, endPoint y: 334, distance: 271.4
drag, startPoint x: 782, startPoint y: 554, endPoint x: 765, endPoint y: 526, distance: 32.8
click at [633, 515] on div at bounding box center [879, 426] width 1487 height 772
click at [633, 516] on div at bounding box center [879, 426] width 1487 height 772
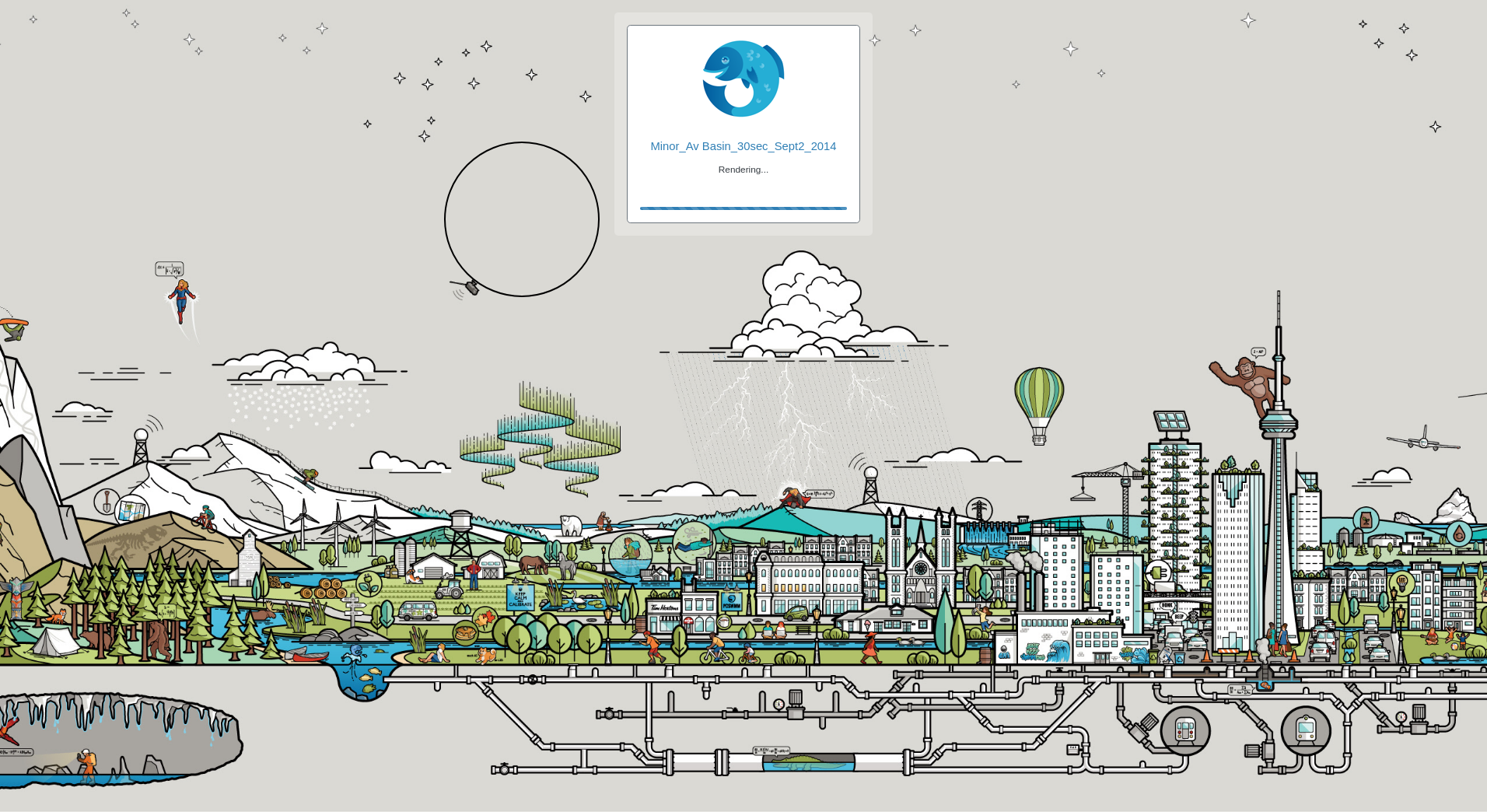
checkbox input "true"
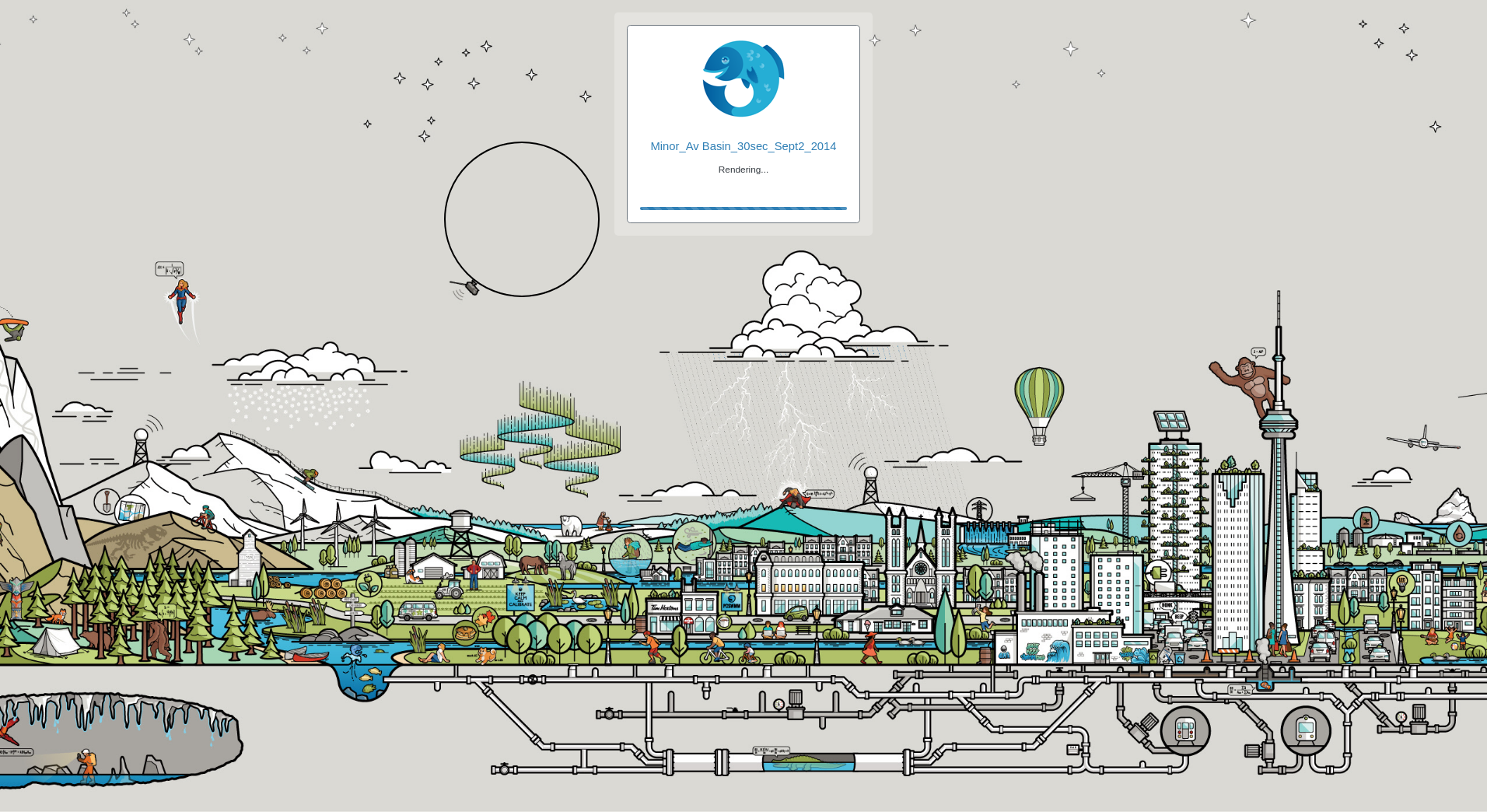
checkbox input "true"
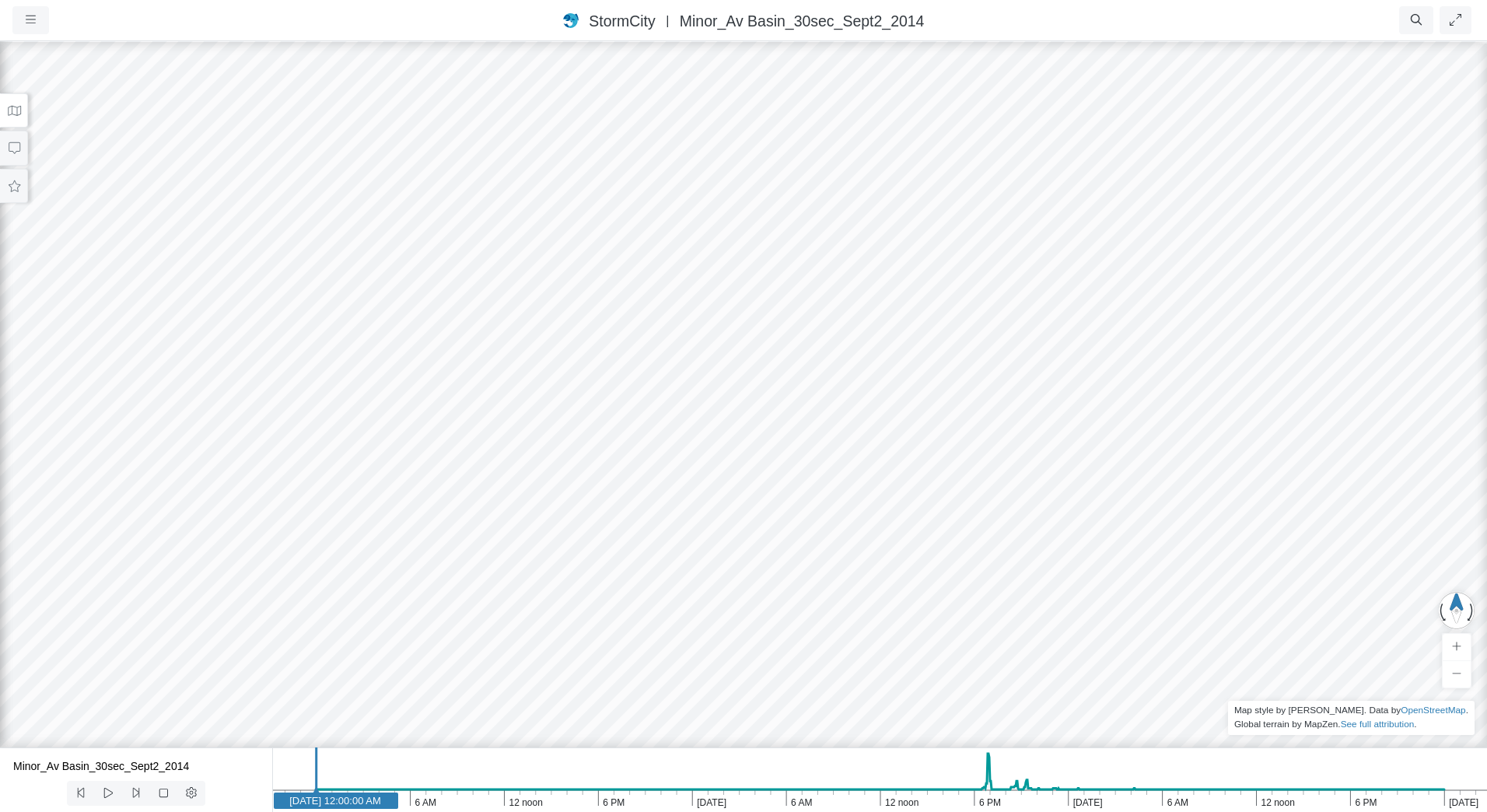
drag, startPoint x: 724, startPoint y: 315, endPoint x: 691, endPoint y: 404, distance: 94.9
click at [691, 404] on div at bounding box center [743, 426] width 1487 height 772
drag, startPoint x: 703, startPoint y: 500, endPoint x: 751, endPoint y: 434, distance: 81.6
click at [751, 434] on div at bounding box center [743, 426] width 1487 height 772
drag, startPoint x: 765, startPoint y: 418, endPoint x: 1148, endPoint y: 308, distance: 398.5
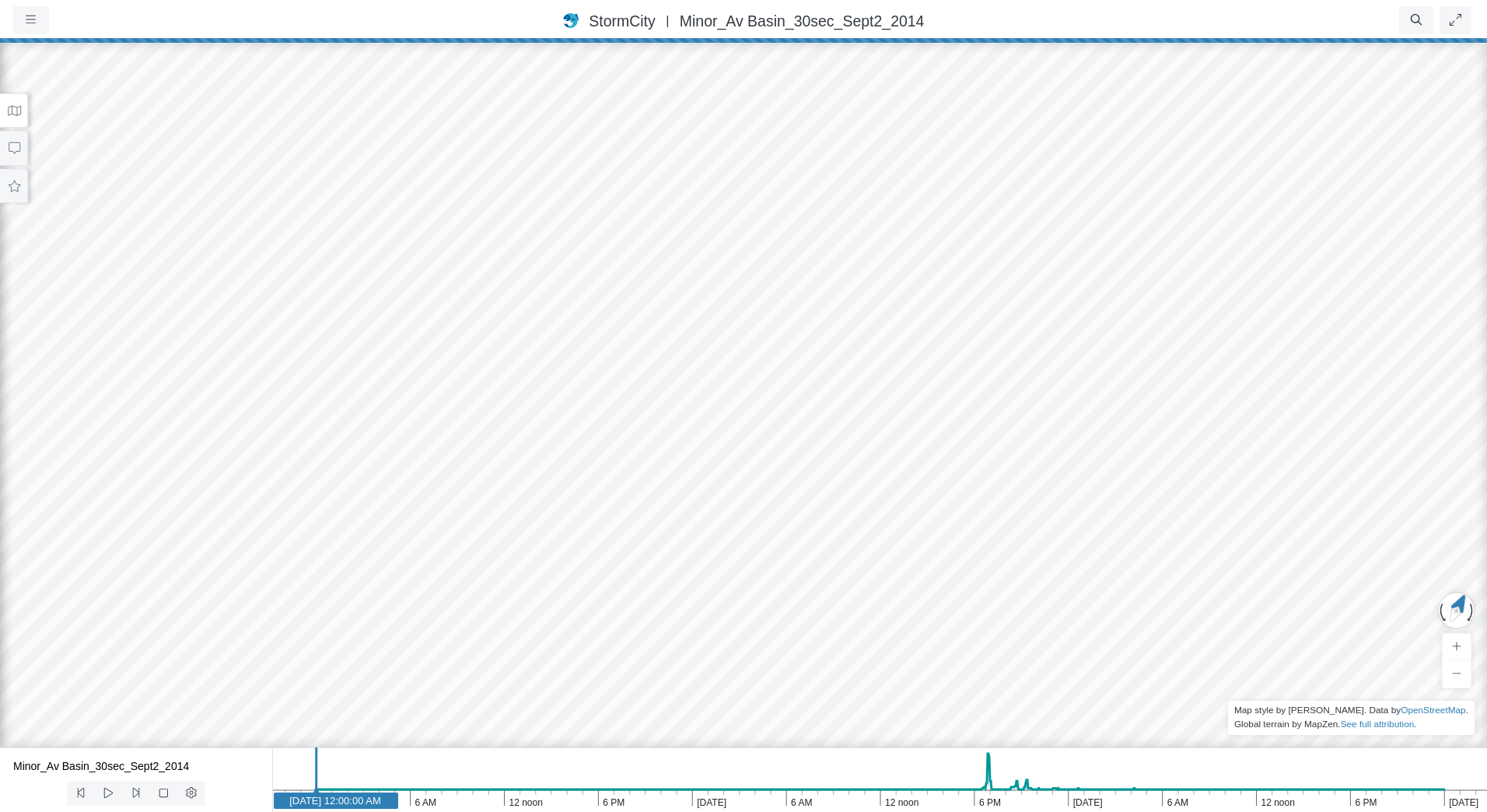
drag, startPoint x: 716, startPoint y: 478, endPoint x: 781, endPoint y: 129, distance: 355.0
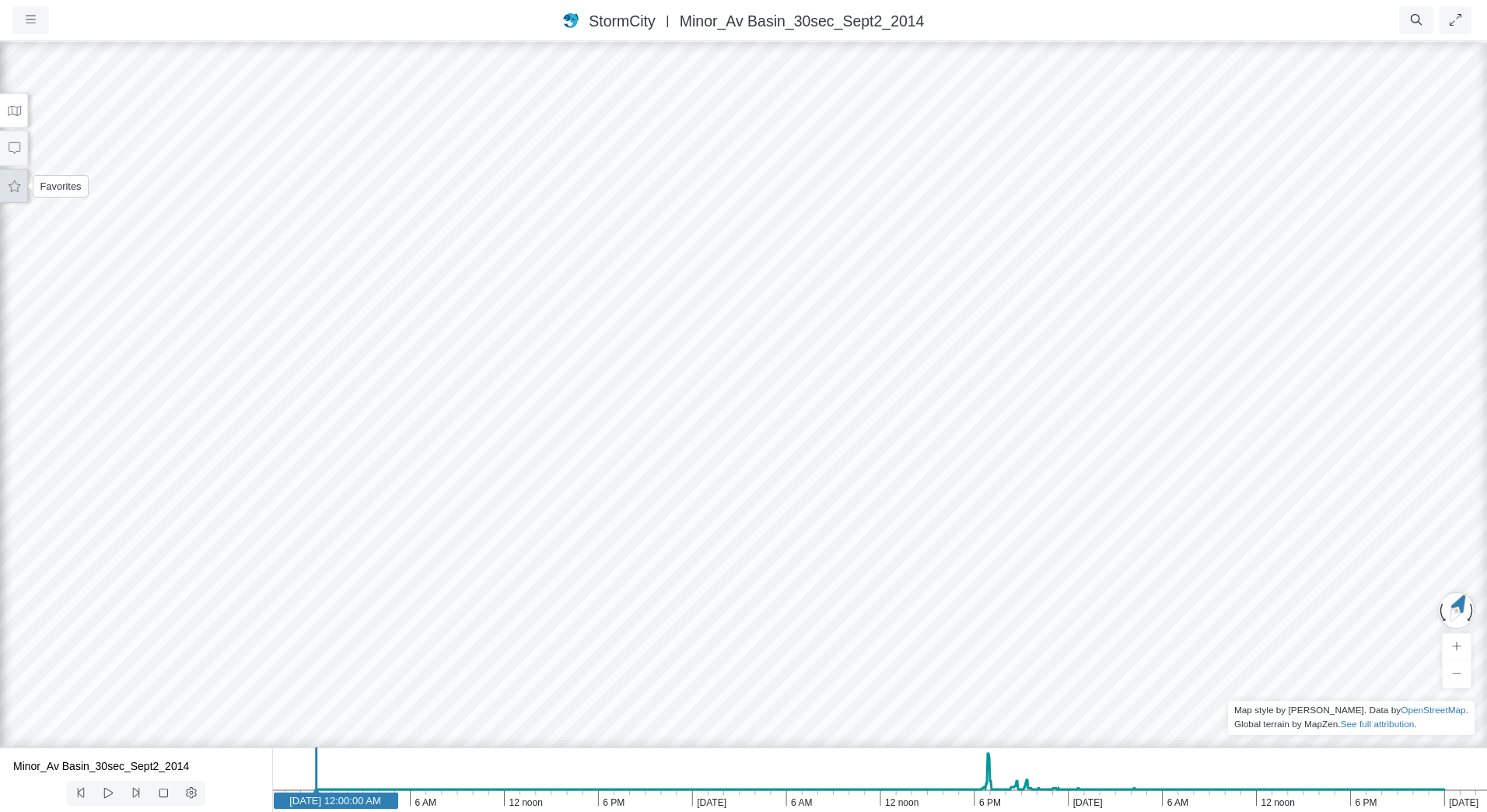
click at [24, 181] on button at bounding box center [14, 186] width 28 height 35
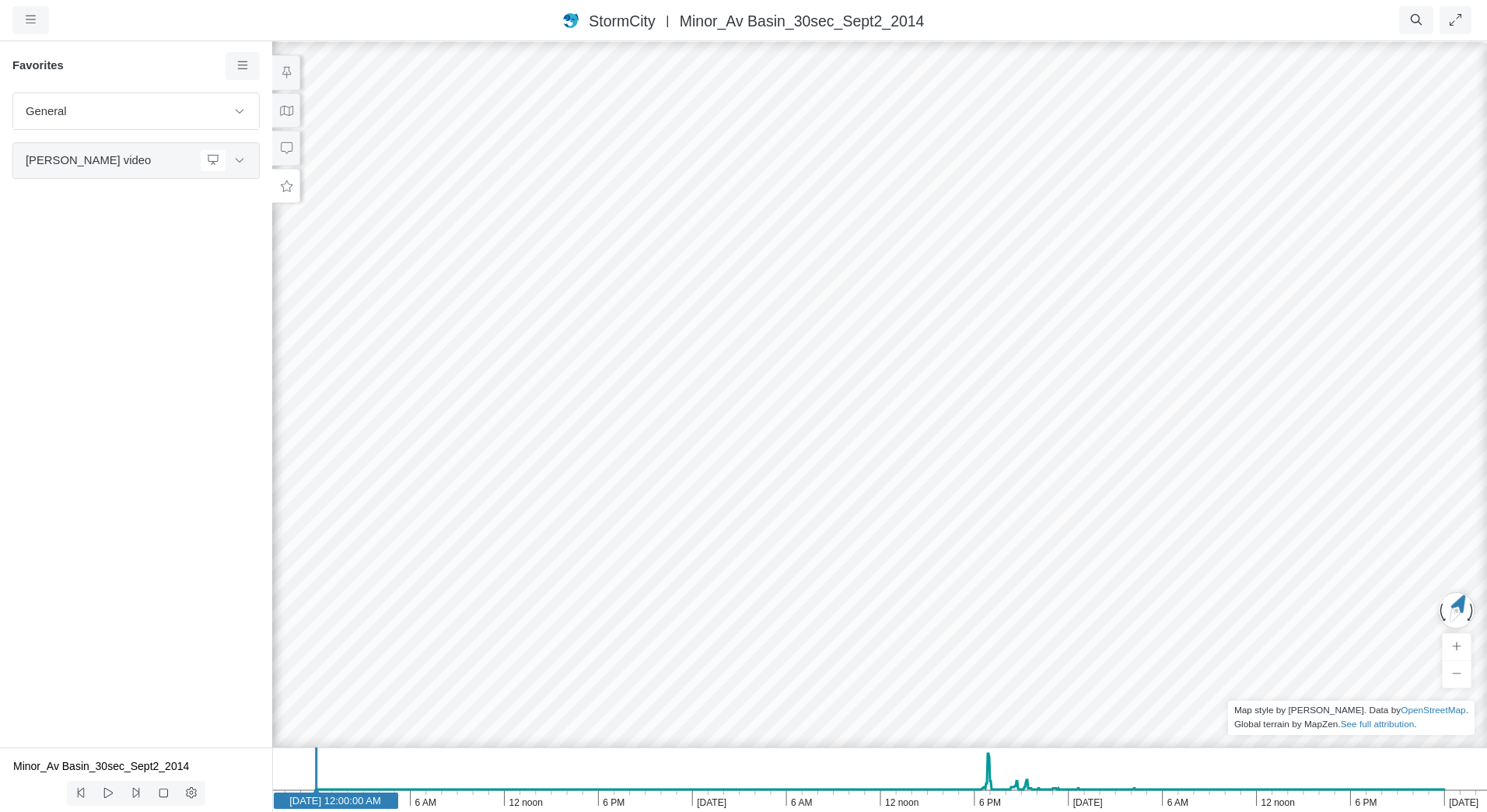
click at [114, 155] on span "Tracy's video" at bounding box center [110, 159] width 168 height 17
click at [247, 156] on button at bounding box center [239, 161] width 26 height 23
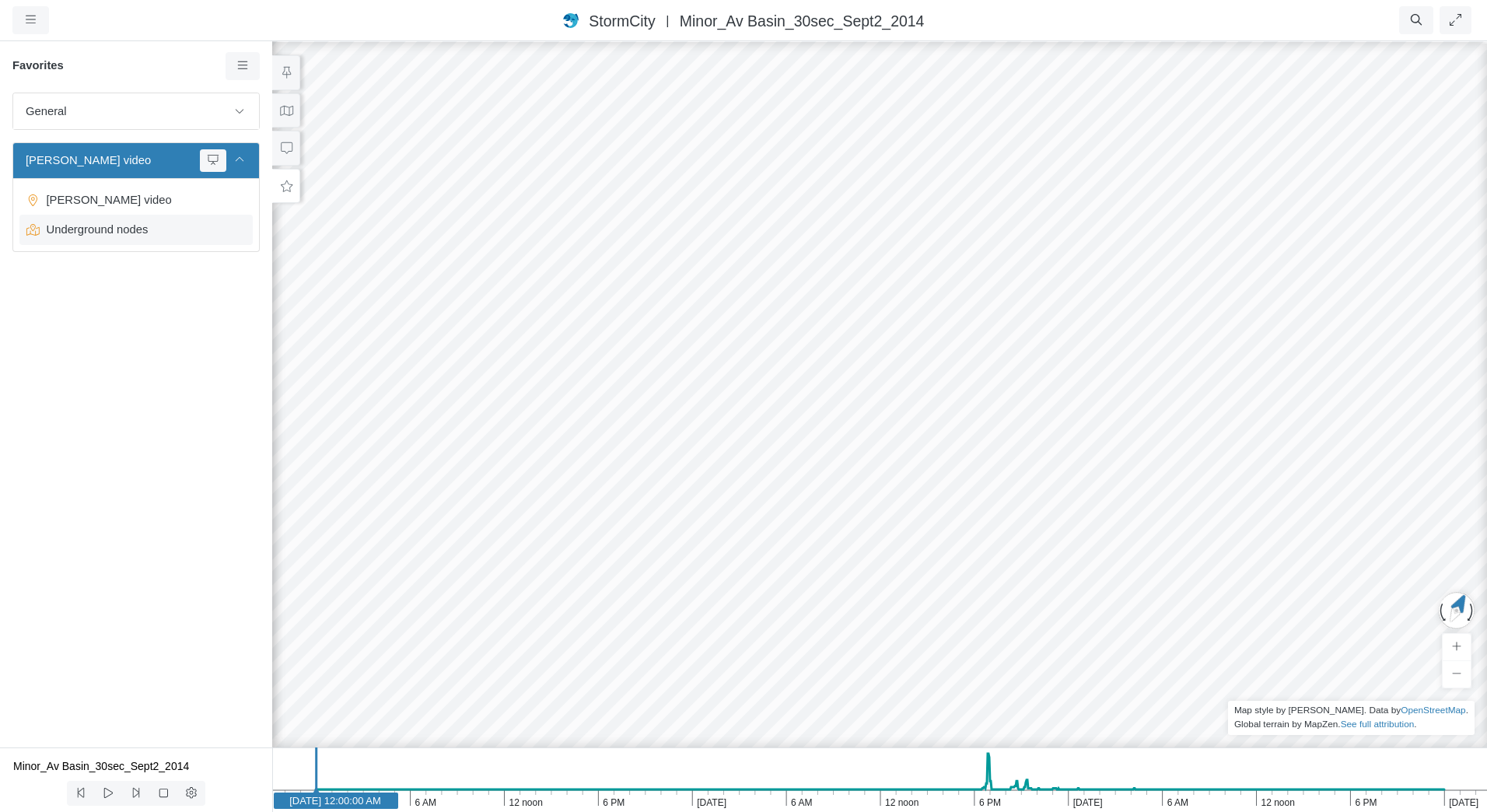
click at [168, 229] on span "Underground nodes" at bounding box center [138, 229] width 195 height 17
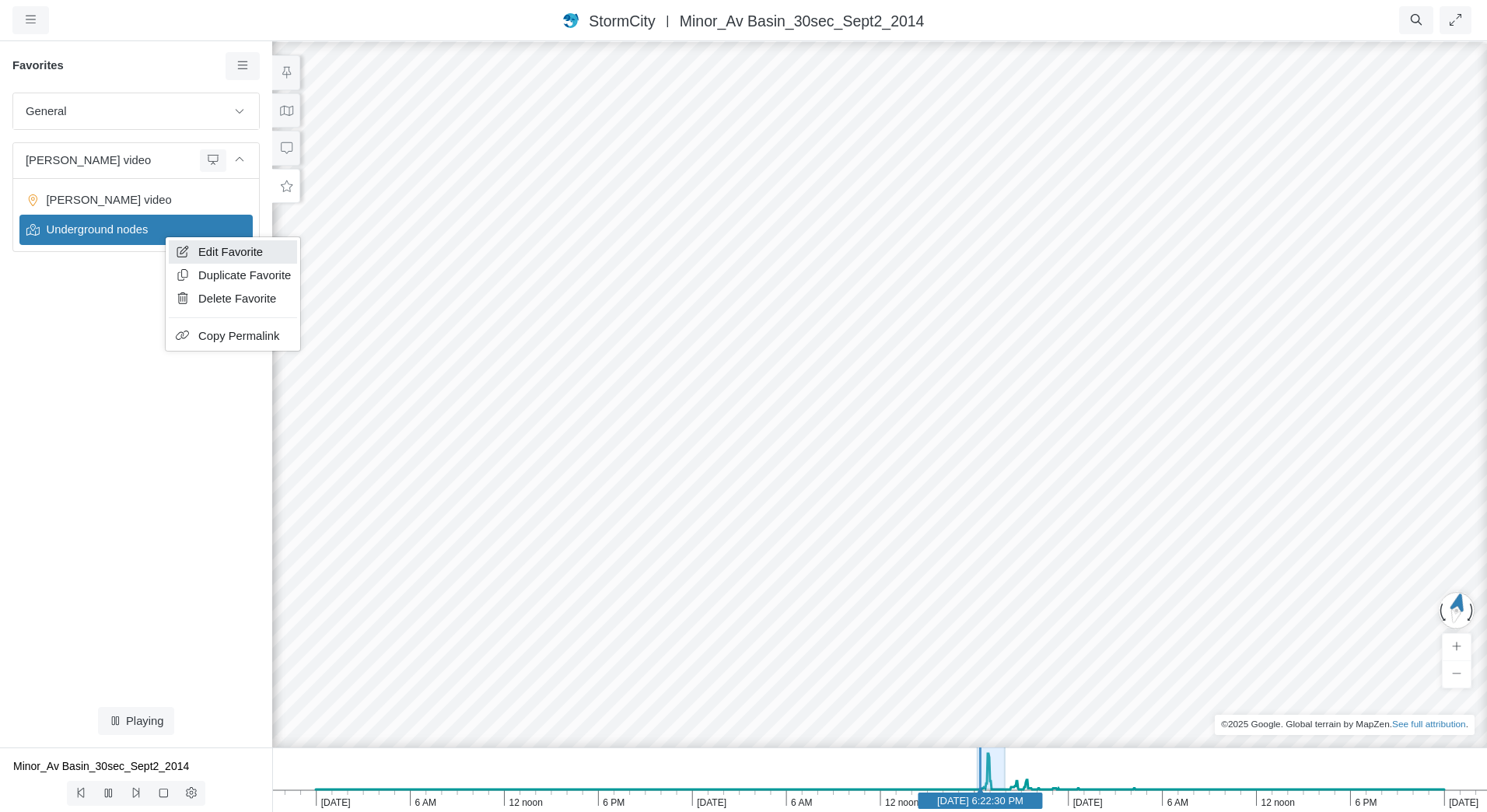
click at [202, 252] on span "Edit Favorite" at bounding box center [230, 251] width 64 height 12
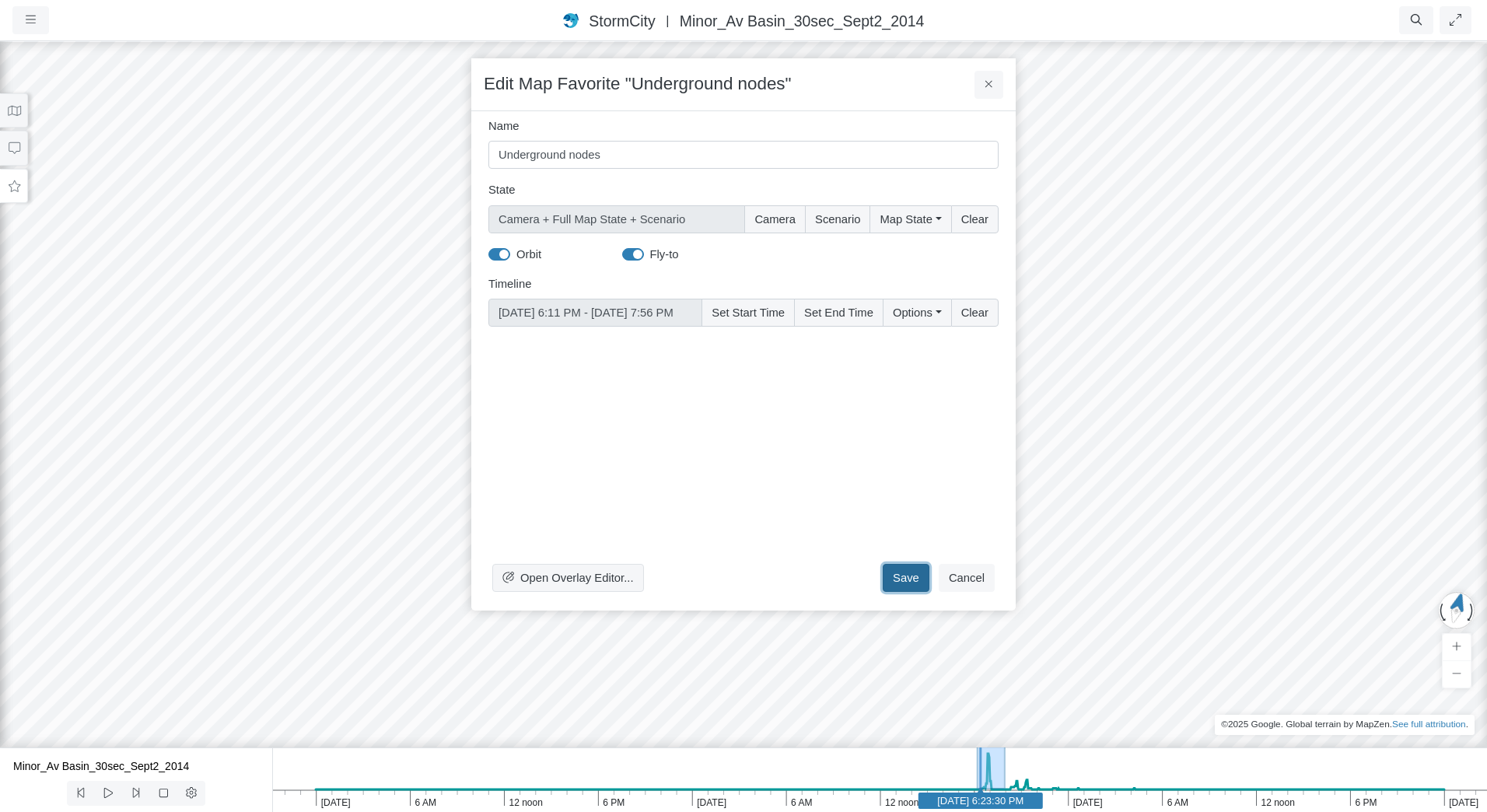
click at [915, 574] on button "Save" at bounding box center [906, 578] width 46 height 28
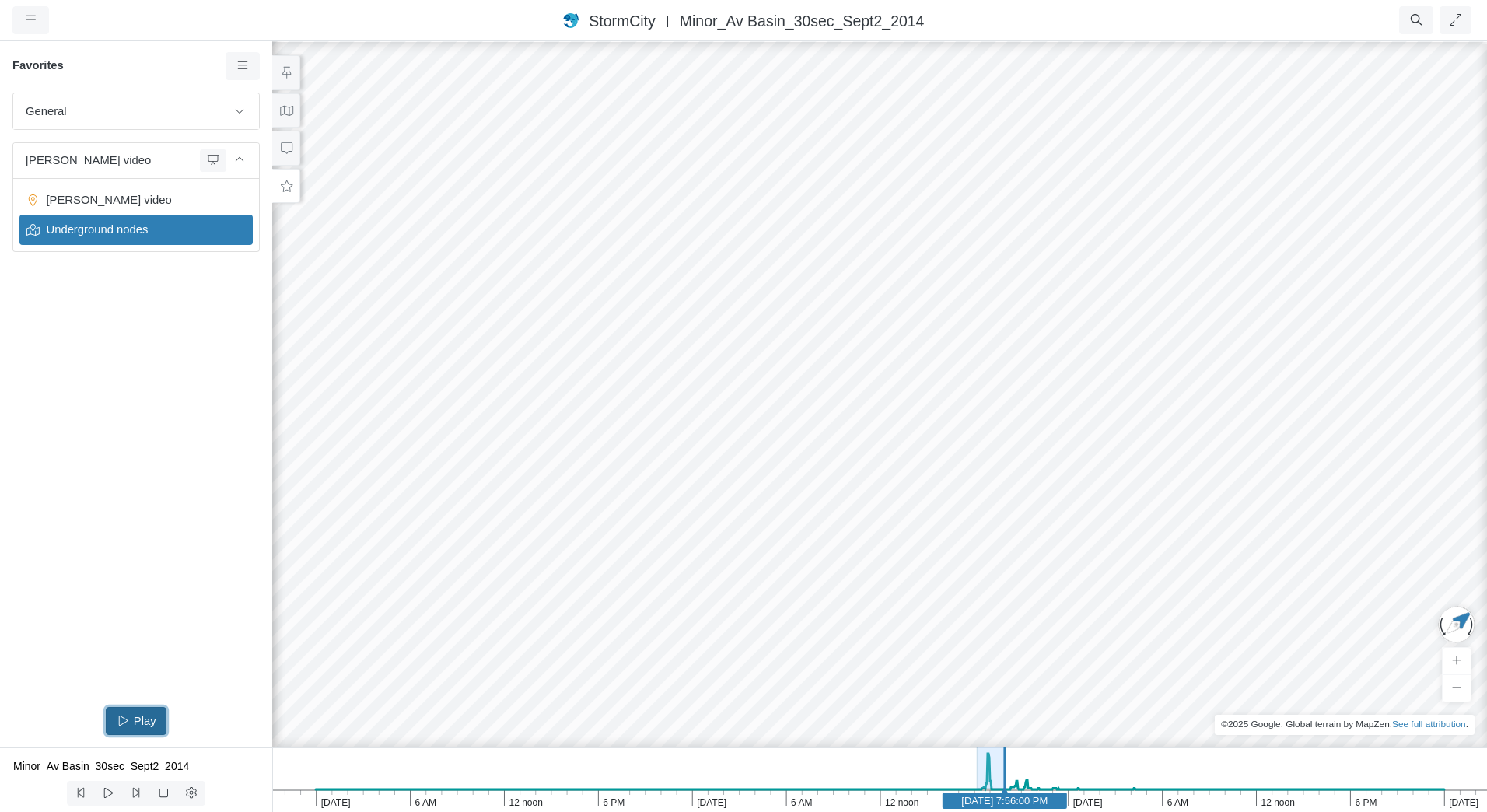
click at [143, 725] on span "Play" at bounding box center [135, 720] width 40 height 12
click at [146, 714] on span "Playing" at bounding box center [136, 720] width 55 height 12
click at [151, 186] on div "Tracy's video" at bounding box center [136, 199] width 234 height 29
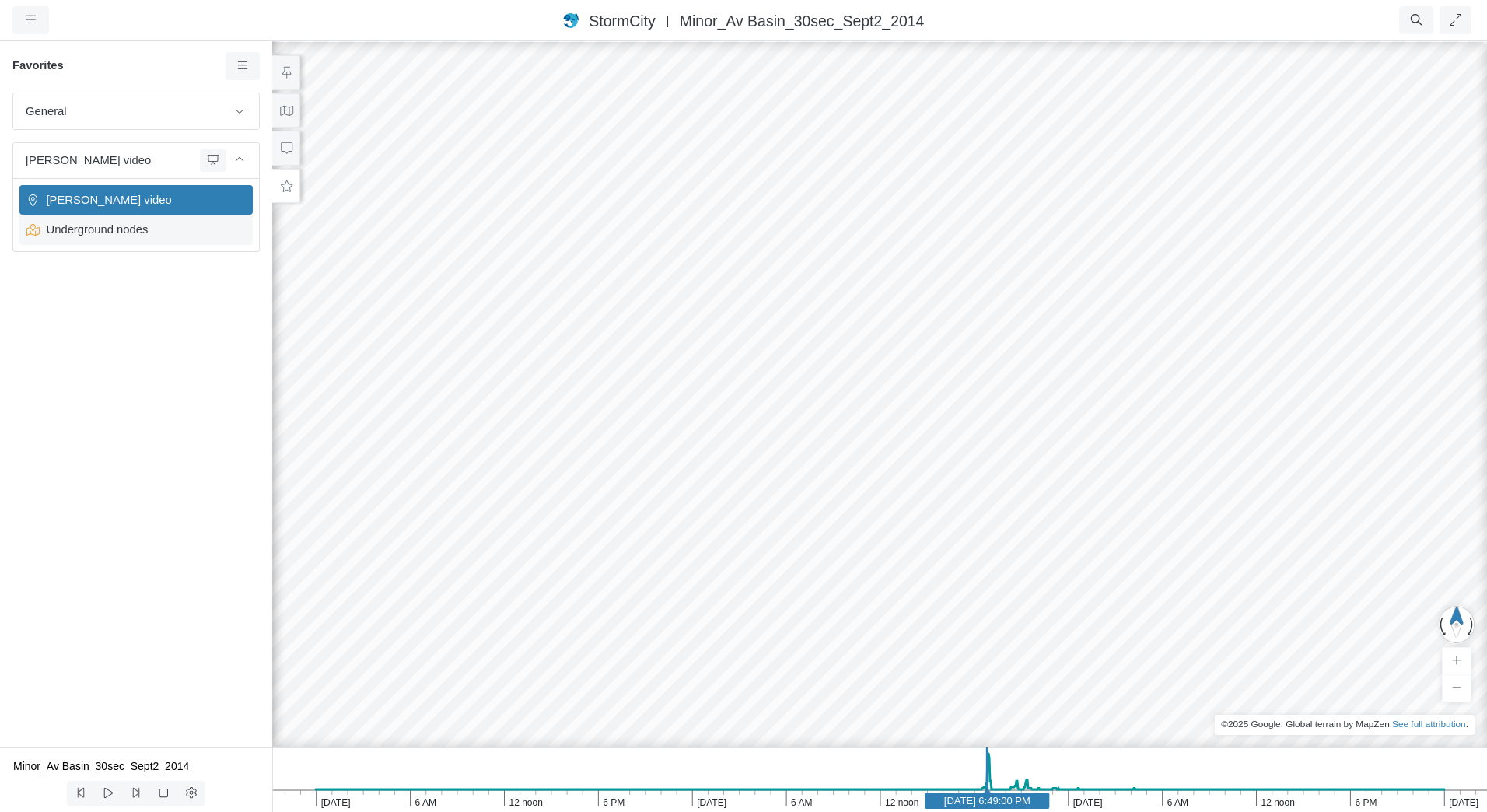
click at [164, 241] on div "Underground nodes" at bounding box center [136, 229] width 234 height 29
